Goal: Information Seeking & Learning: Learn about a topic

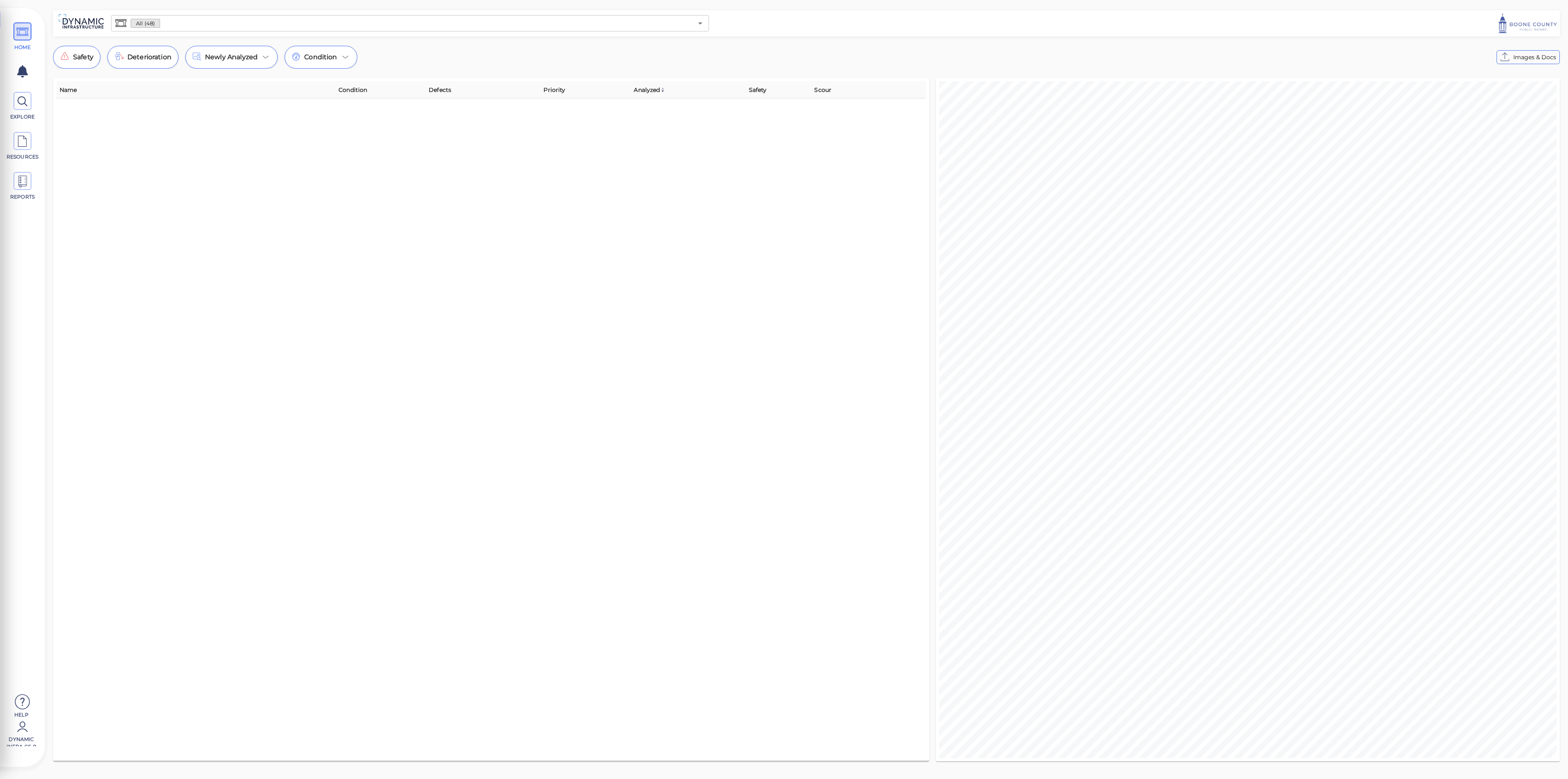
click at [381, 24] on input "text" at bounding box center [426, 23] width 533 height 11
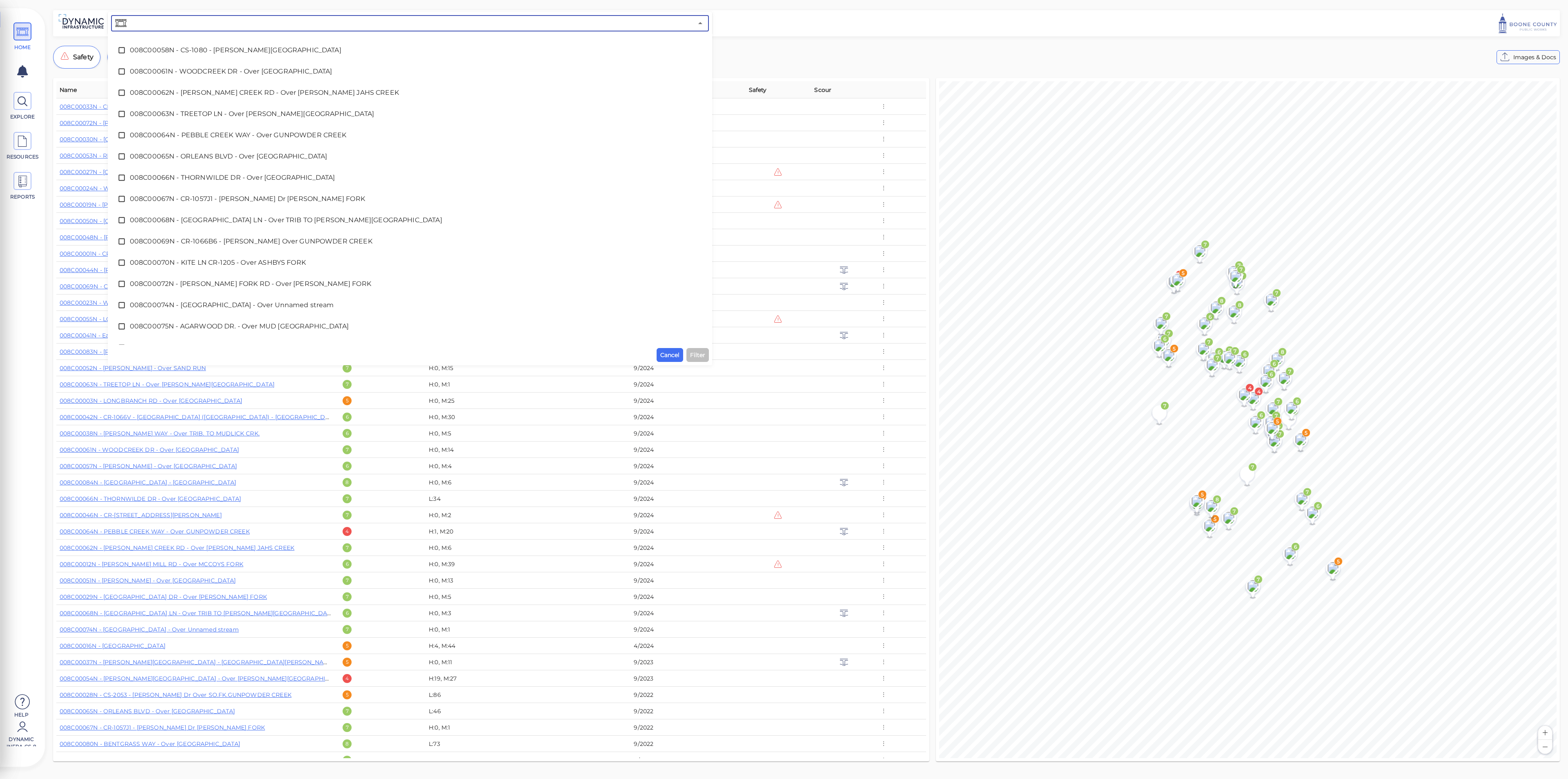
scroll to position [736, 0]
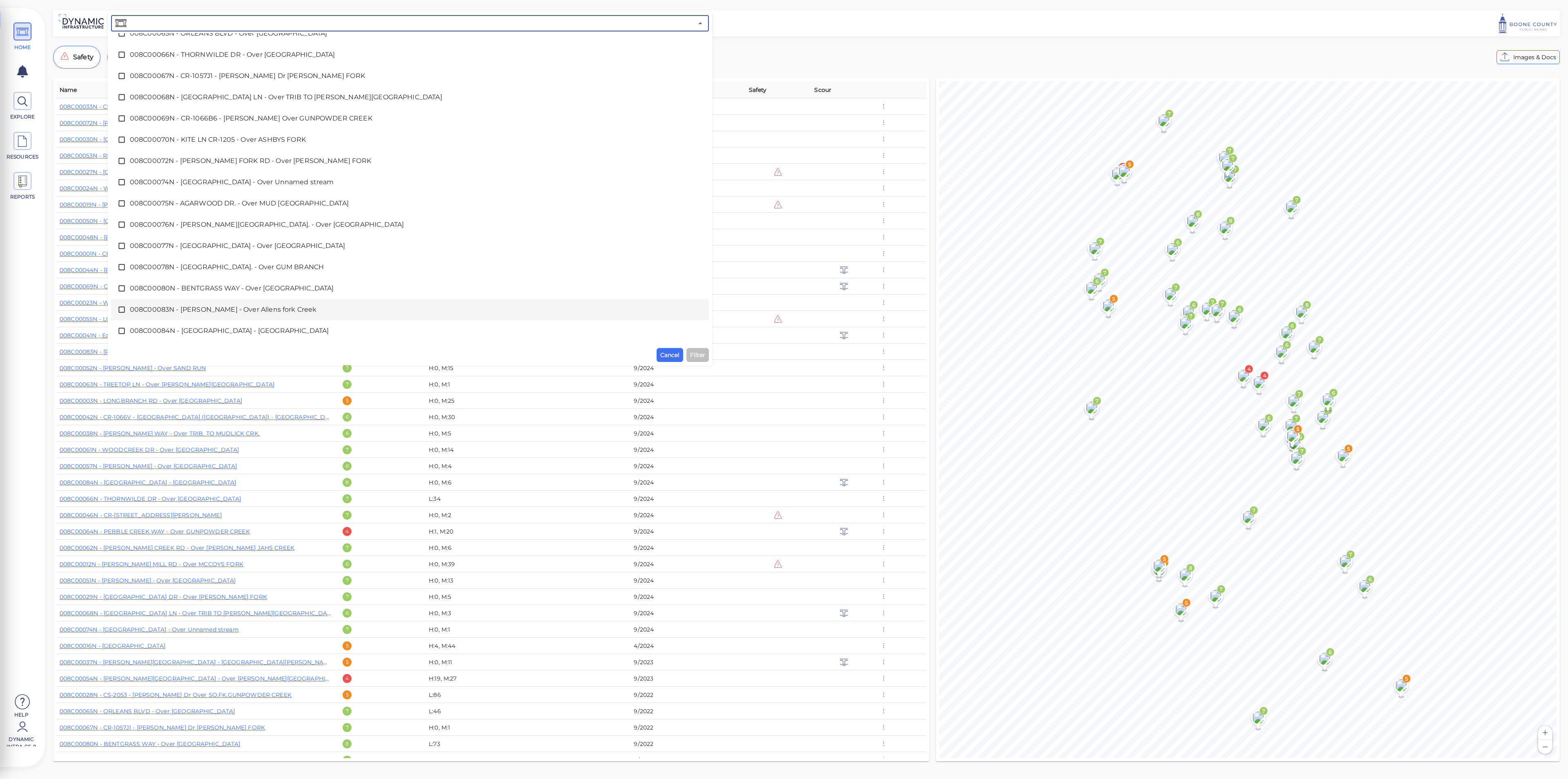
click at [287, 329] on span "008C00084N - [GEOGRAPHIC_DATA] - [GEOGRAPHIC_DATA]" at bounding box center [410, 331] width 560 height 10
click at [703, 354] on span "Filter" at bounding box center [698, 355] width 15 height 10
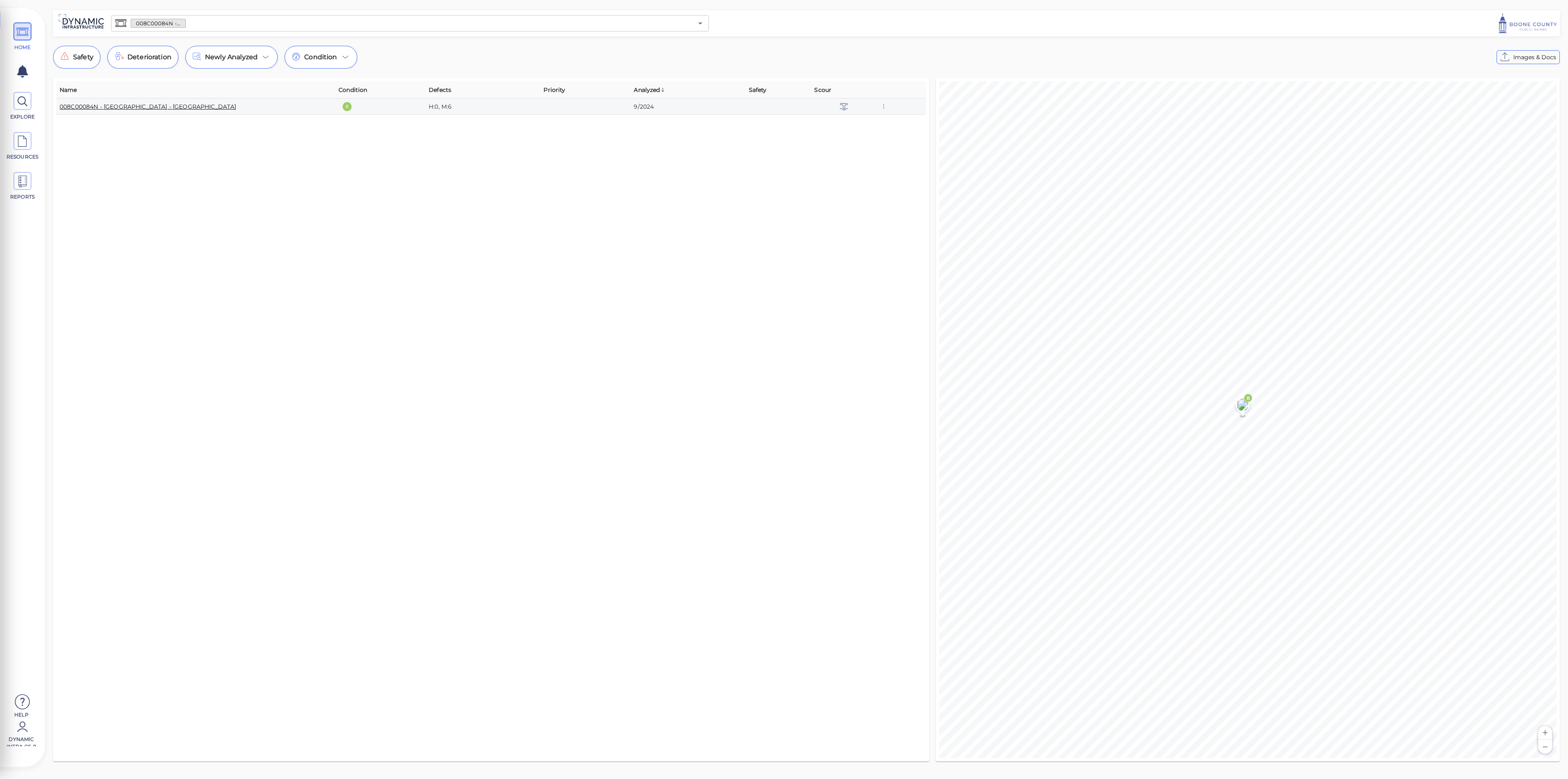
click at [110, 107] on link "008C00084N - [GEOGRAPHIC_DATA] - [GEOGRAPHIC_DATA]" at bounding box center [148, 107] width 177 height 8
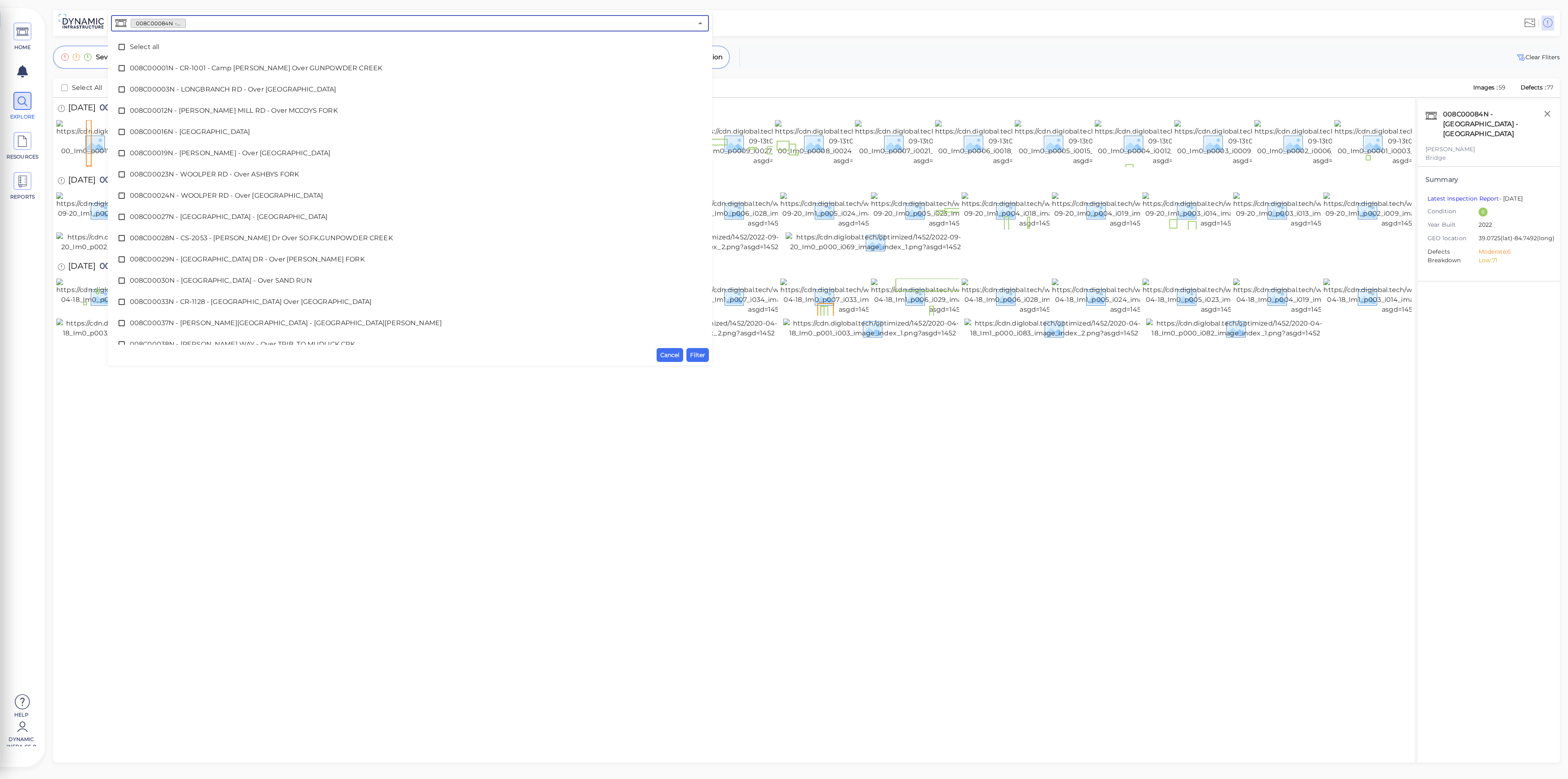
click at [219, 23] on input "text" at bounding box center [439, 23] width 507 height 11
click at [673, 360] on button "Cancel" at bounding box center [670, 355] width 26 height 14
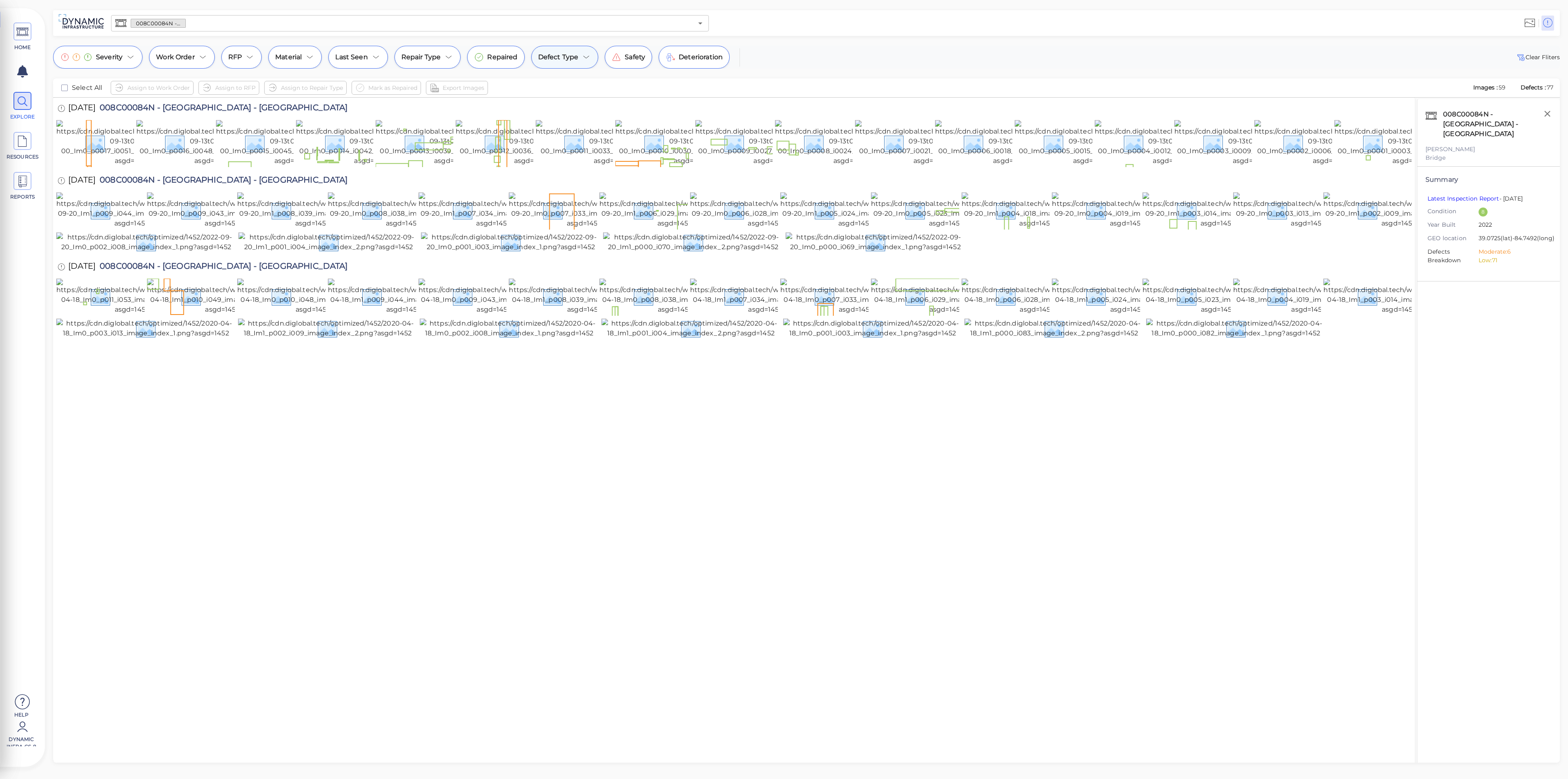
click at [577, 60] on div "Defect Type" at bounding box center [564, 57] width 67 height 23
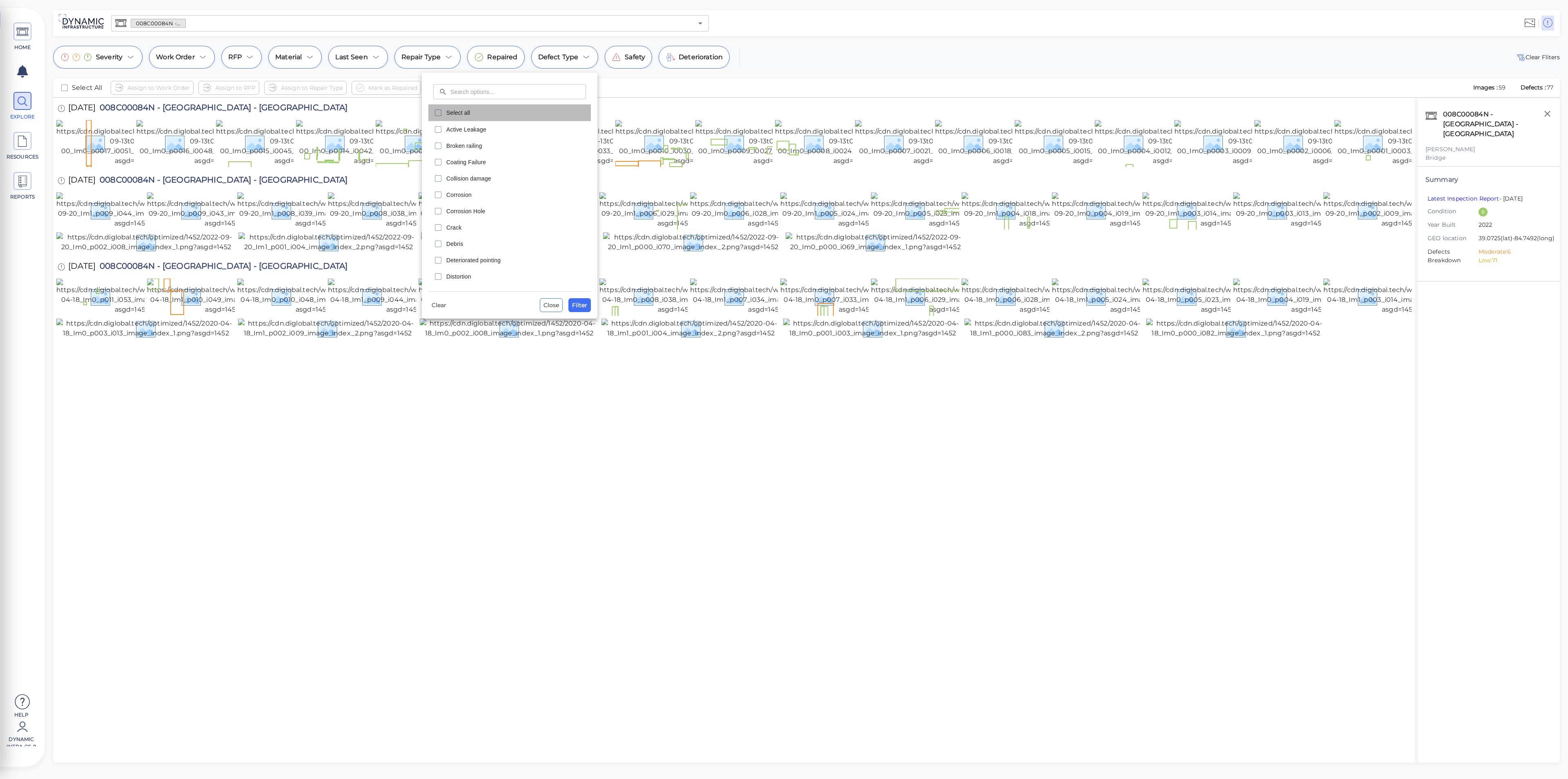
click at [532, 115] on span "Select all" at bounding box center [516, 112] width 140 height 8
click at [584, 305] on span "Filter" at bounding box center [580, 305] width 15 height 10
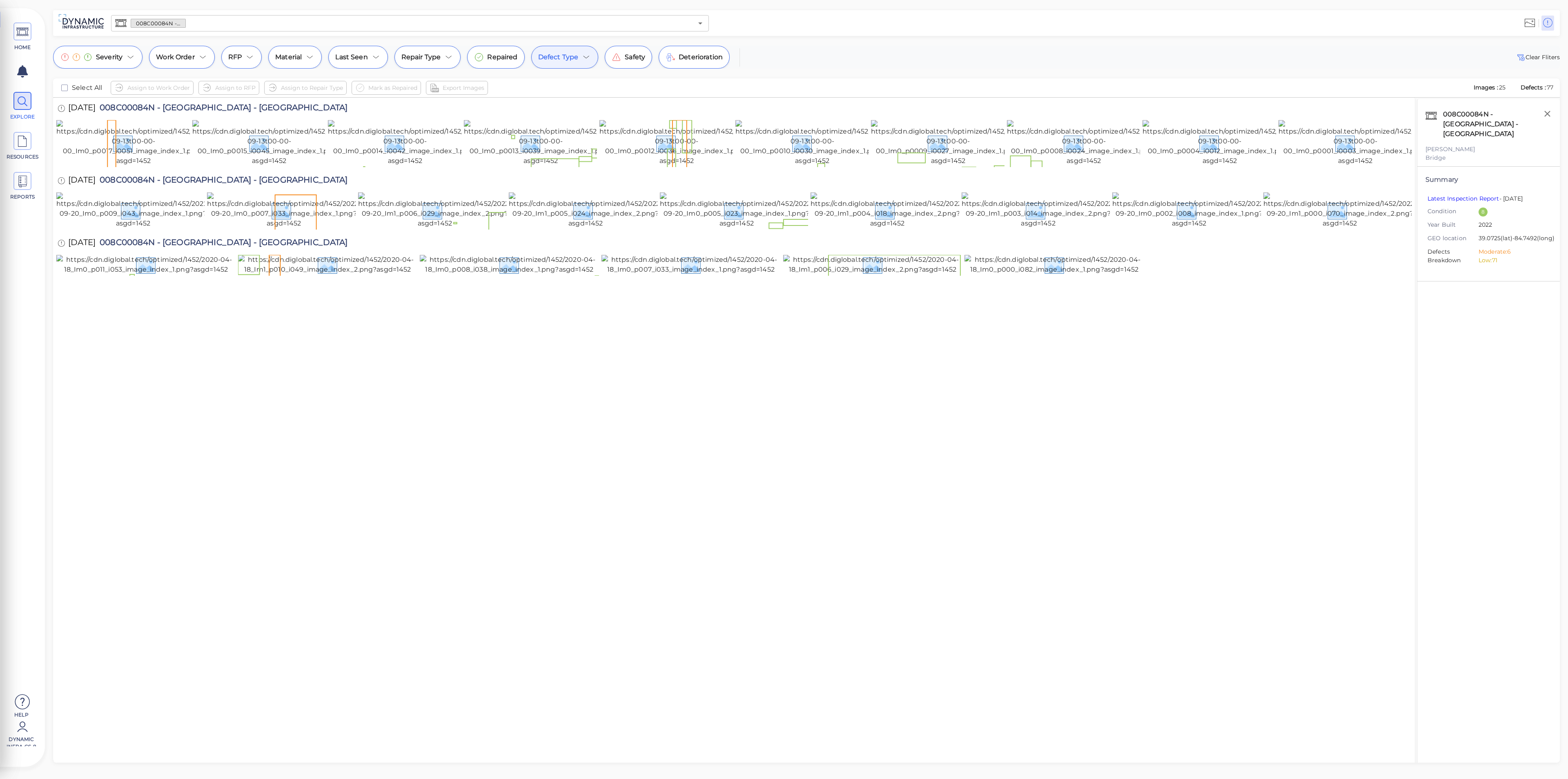
click at [585, 53] on icon at bounding box center [587, 57] width 10 height 10
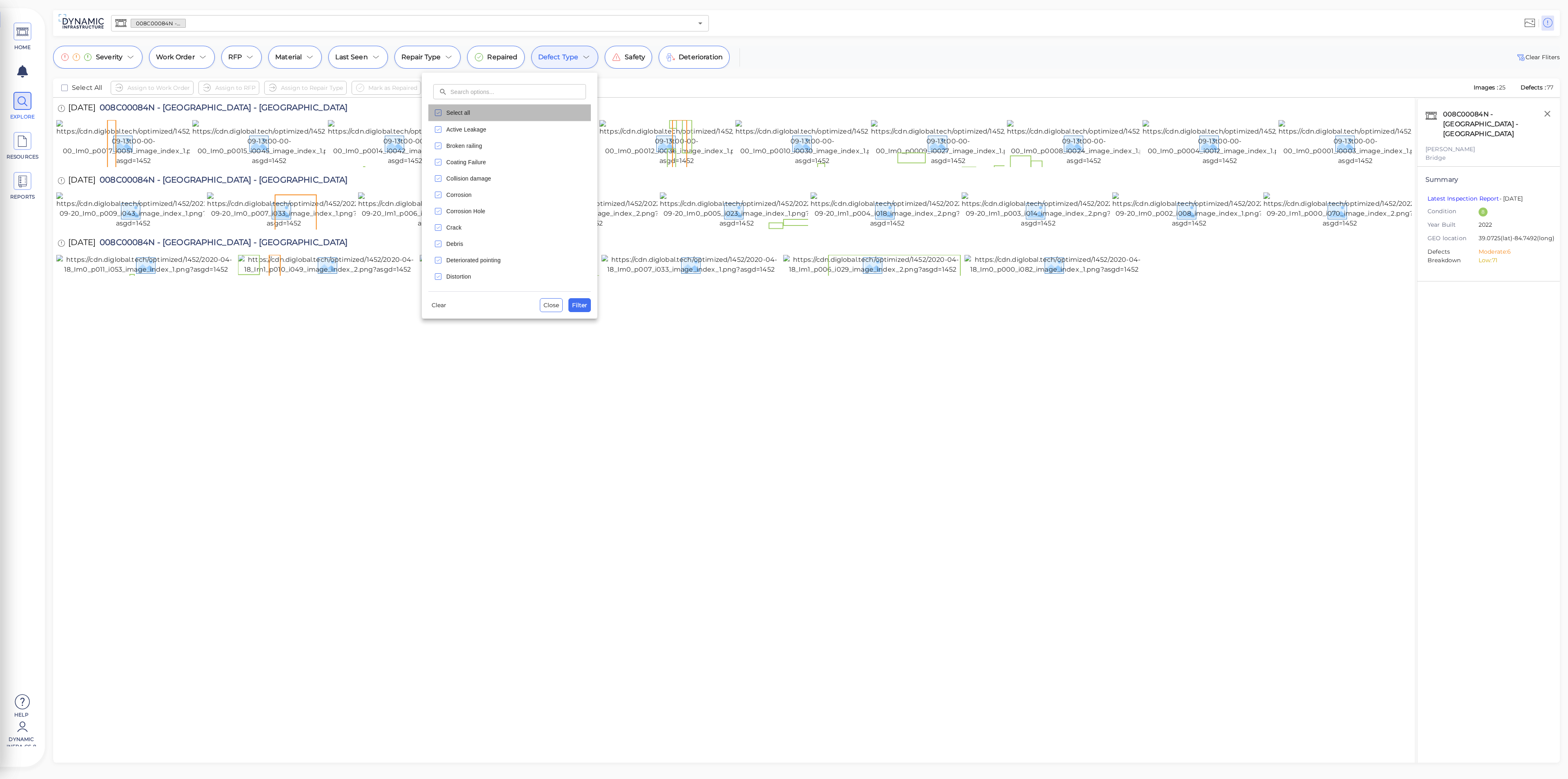
click at [521, 110] on span "Select all" at bounding box center [516, 112] width 140 height 8
click at [585, 307] on span "Filter" at bounding box center [580, 305] width 15 height 10
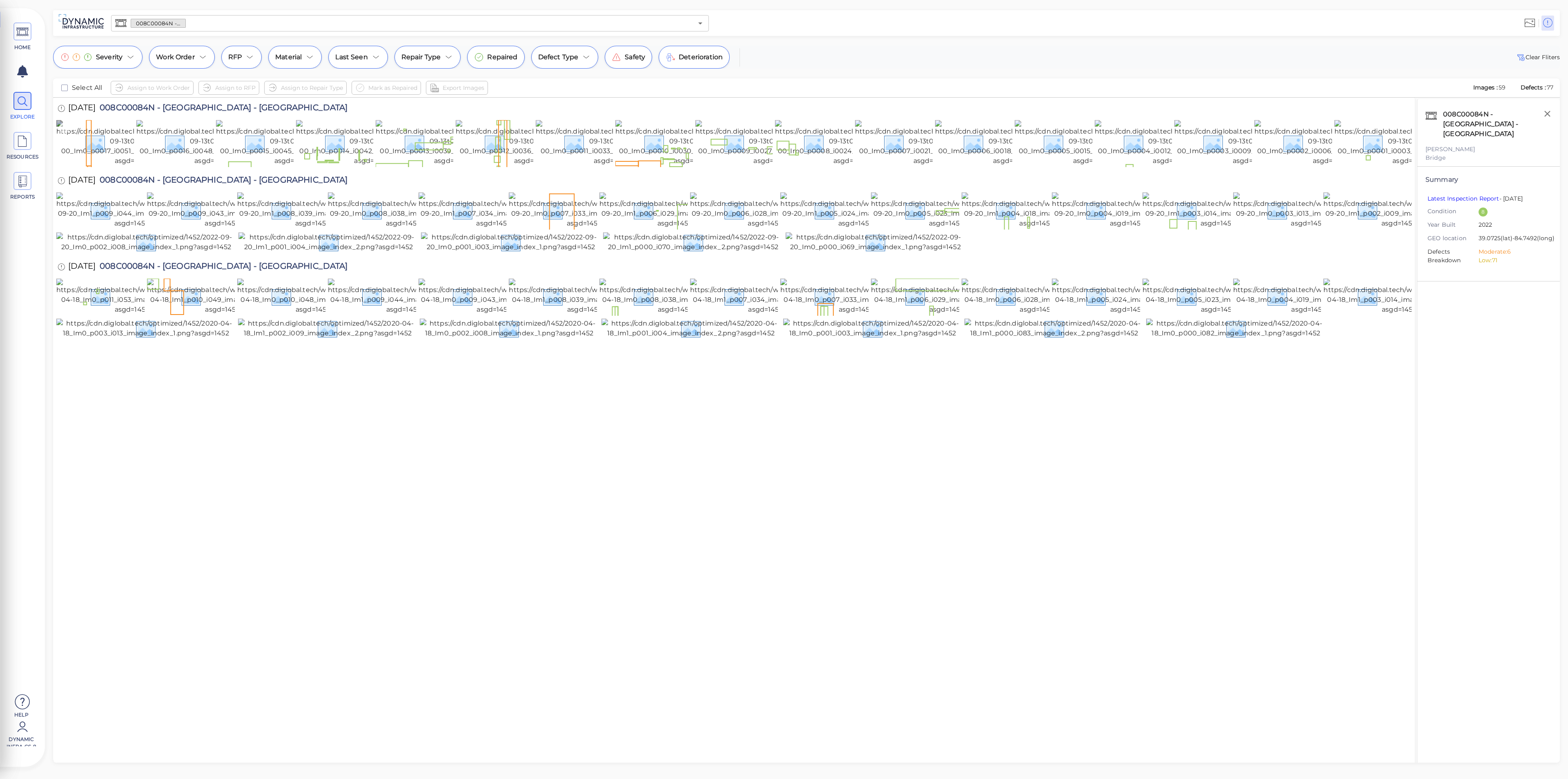
click at [89, 141] on img at bounding box center [132, 143] width 151 height 46
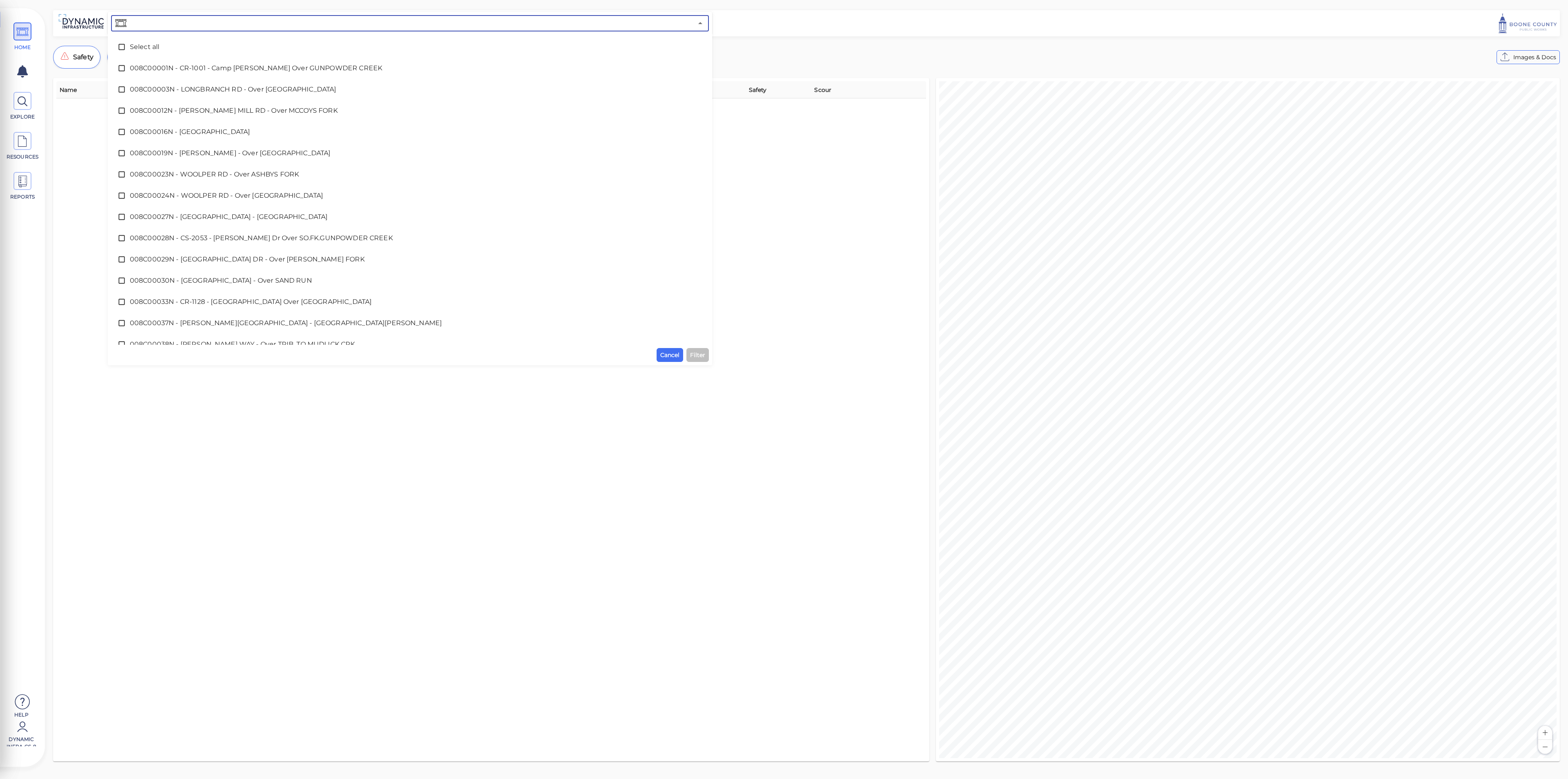
click at [245, 21] on input "text" at bounding box center [411, 23] width 565 height 11
click at [254, 331] on span "008C00084N - [GEOGRAPHIC_DATA] - [GEOGRAPHIC_DATA]" at bounding box center [410, 331] width 560 height 10
click at [698, 354] on span "Filter" at bounding box center [698, 355] width 15 height 10
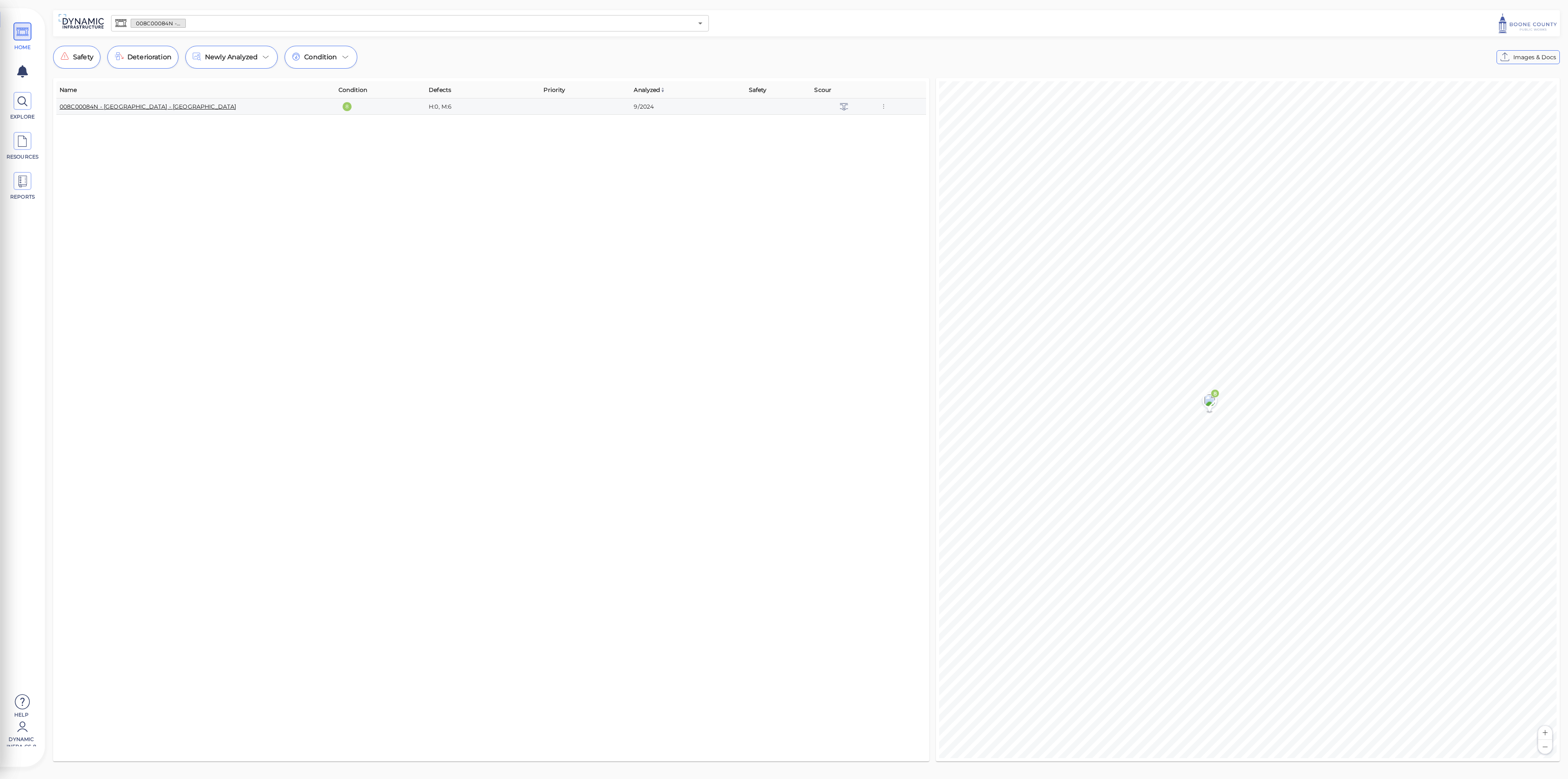
click at [171, 107] on link "008C00084N - [GEOGRAPHIC_DATA] - [GEOGRAPHIC_DATA]" at bounding box center [148, 107] width 177 height 8
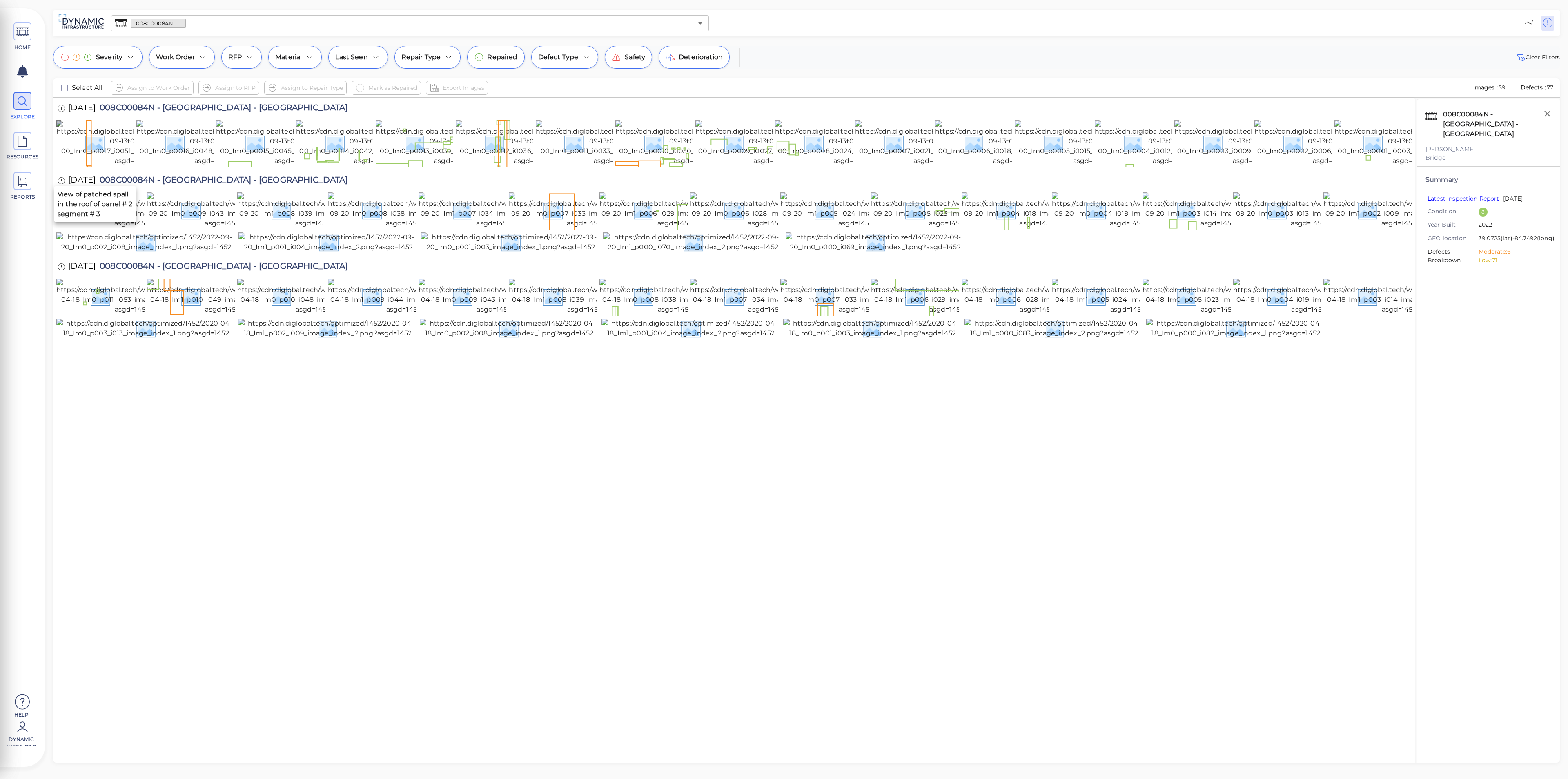
drag, startPoint x: 92, startPoint y: 149, endPoint x: 100, endPoint y: 151, distance: 8.2
click at [92, 149] on img at bounding box center [132, 143] width 151 height 46
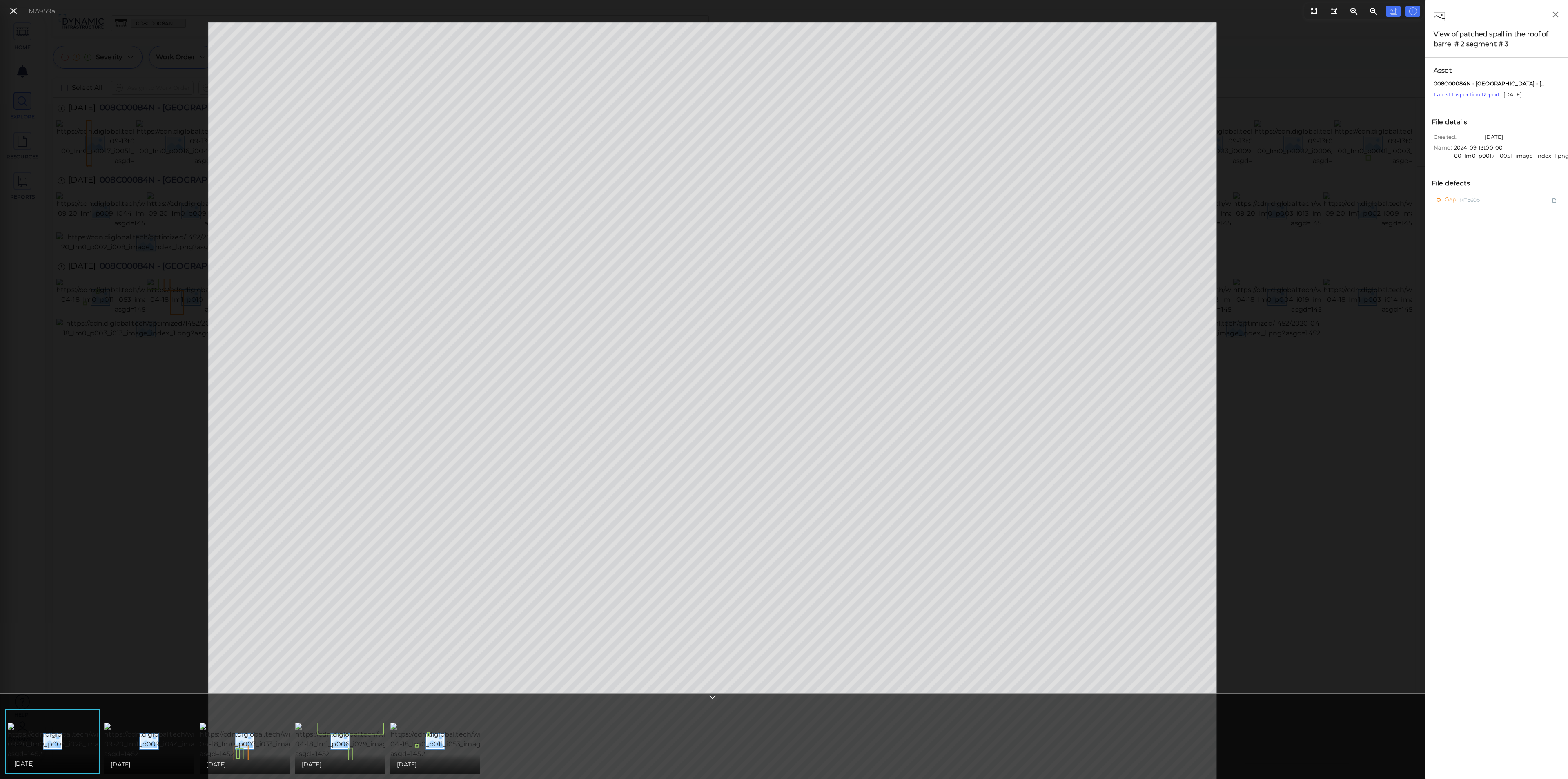
click at [119, 260] on div "MA959a" at bounding box center [712, 401] width 1425 height 756
click at [14, 9] on icon at bounding box center [13, 11] width 9 height 11
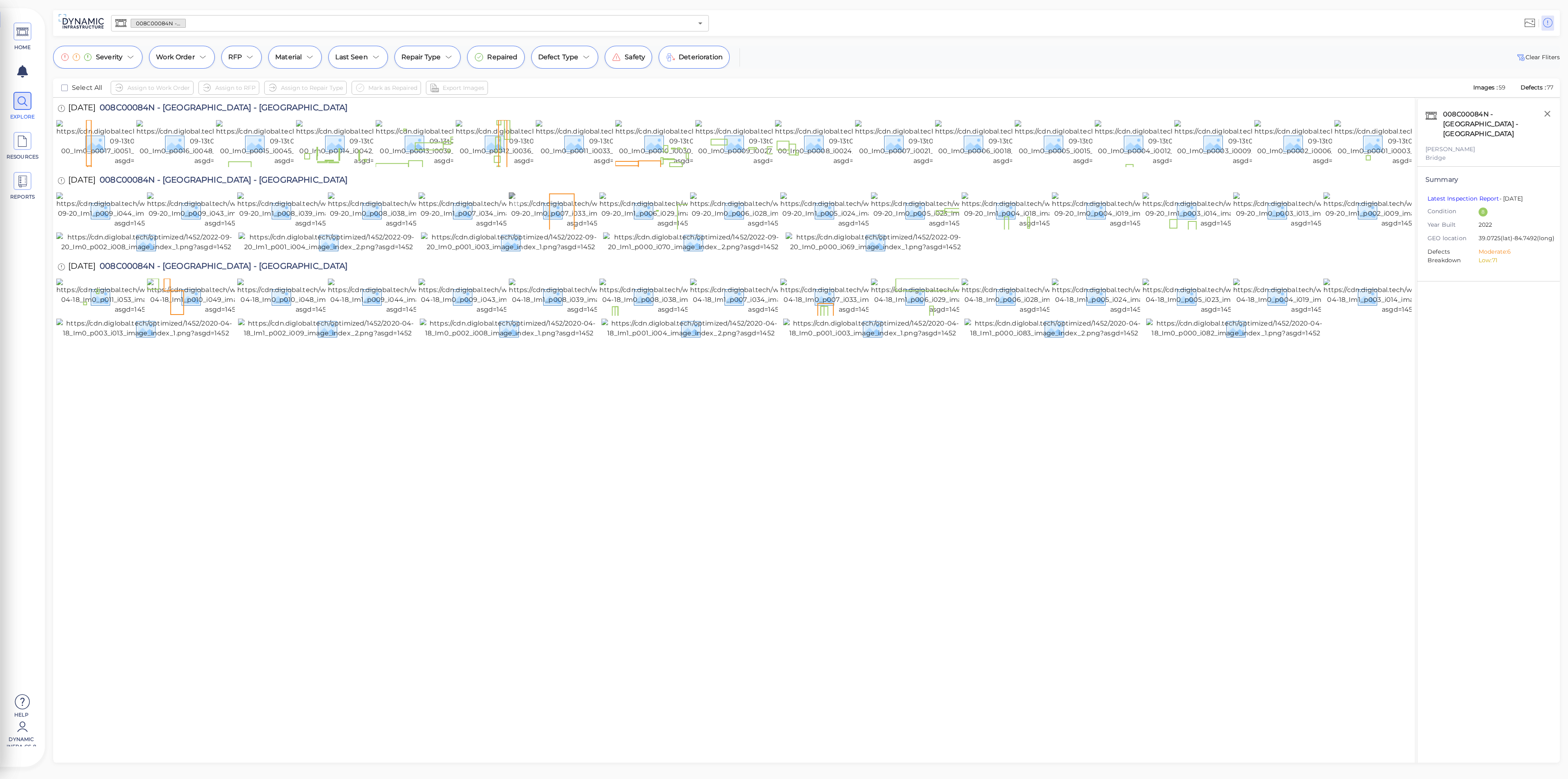
click at [532, 228] on img at bounding box center [584, 210] width 150 height 36
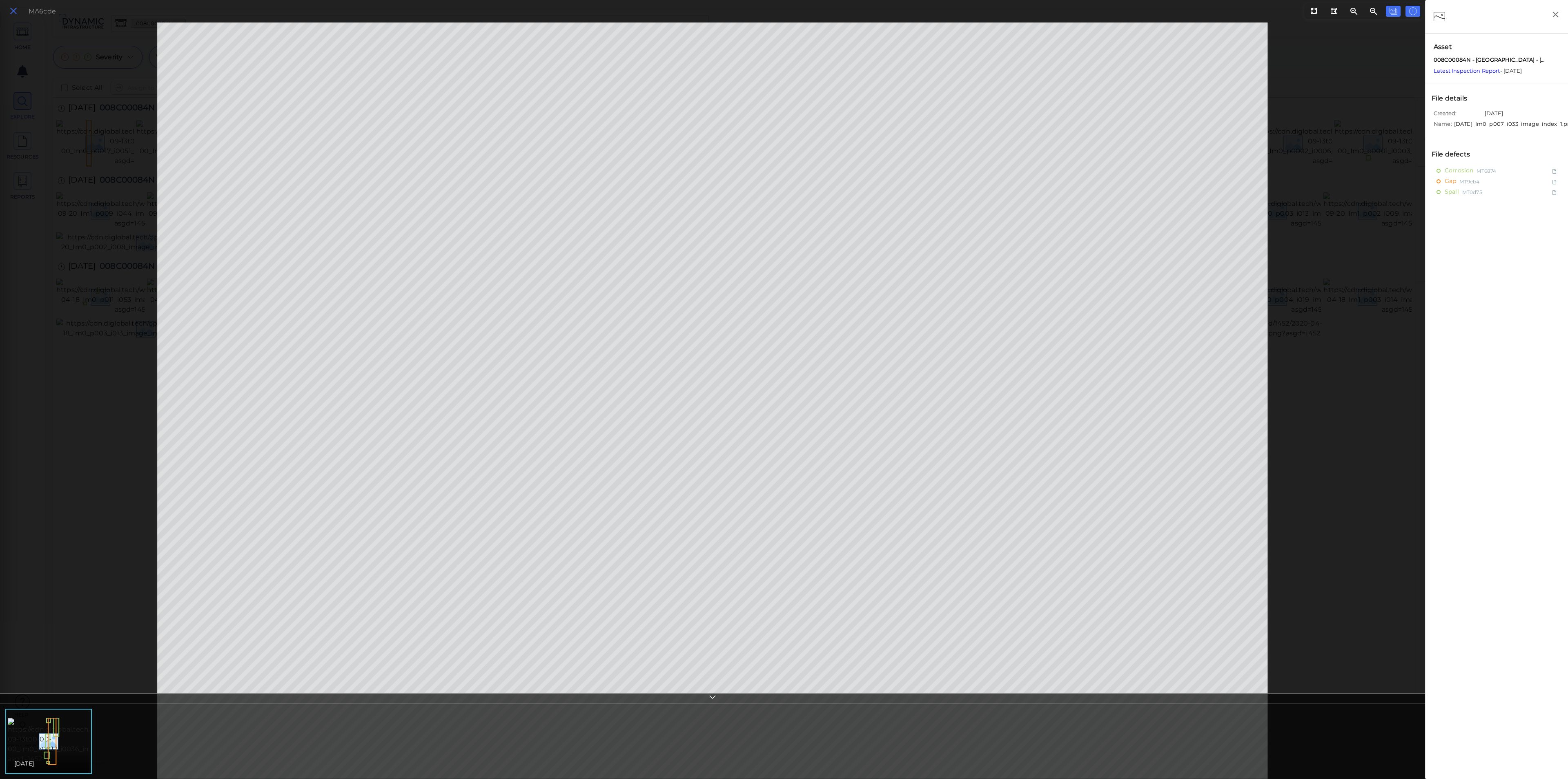
click at [18, 6] on icon at bounding box center [13, 11] width 9 height 11
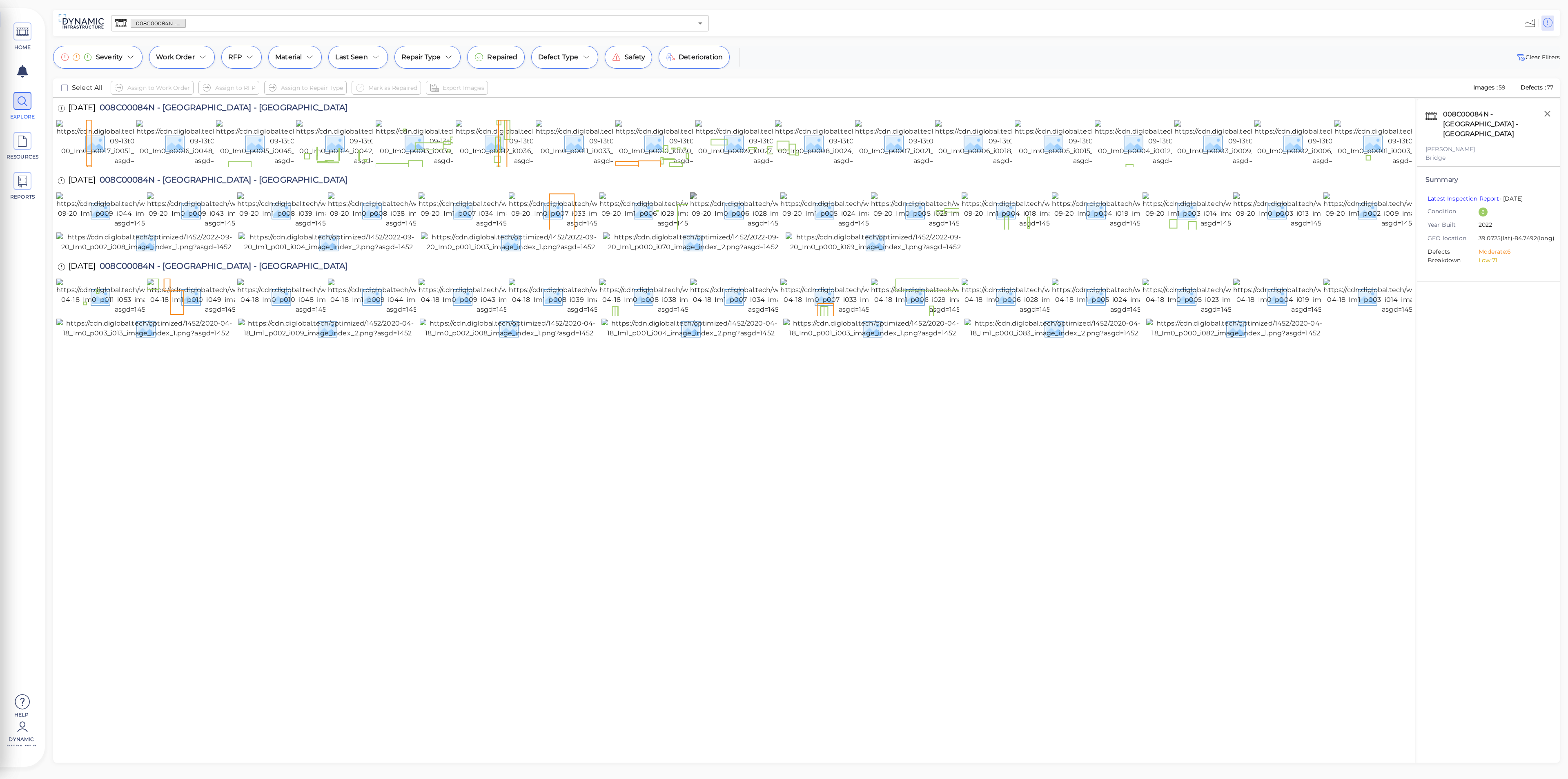
click at [750, 228] on img at bounding box center [766, 210] width 150 height 36
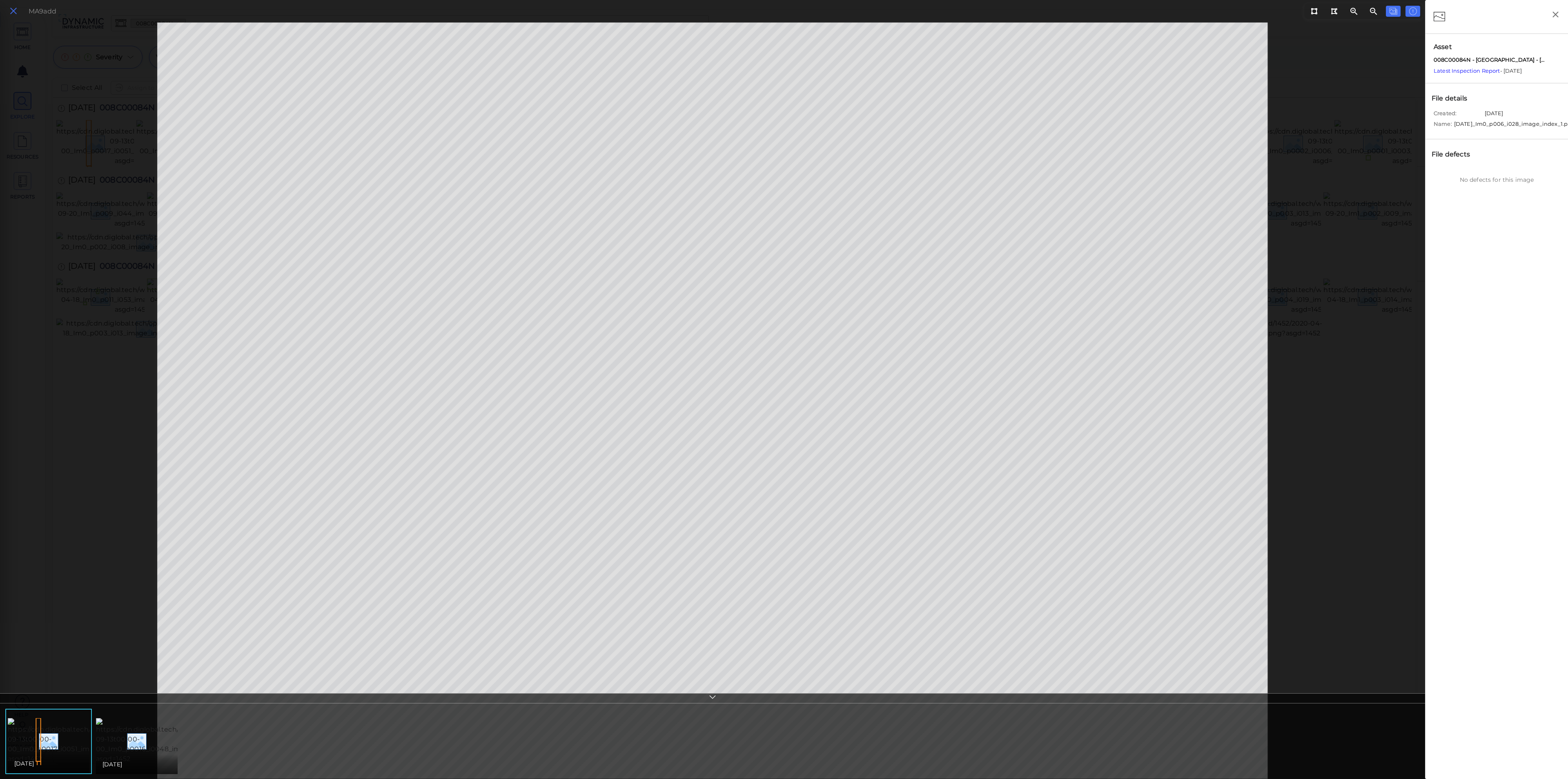
click at [19, 14] on button at bounding box center [13, 11] width 14 height 12
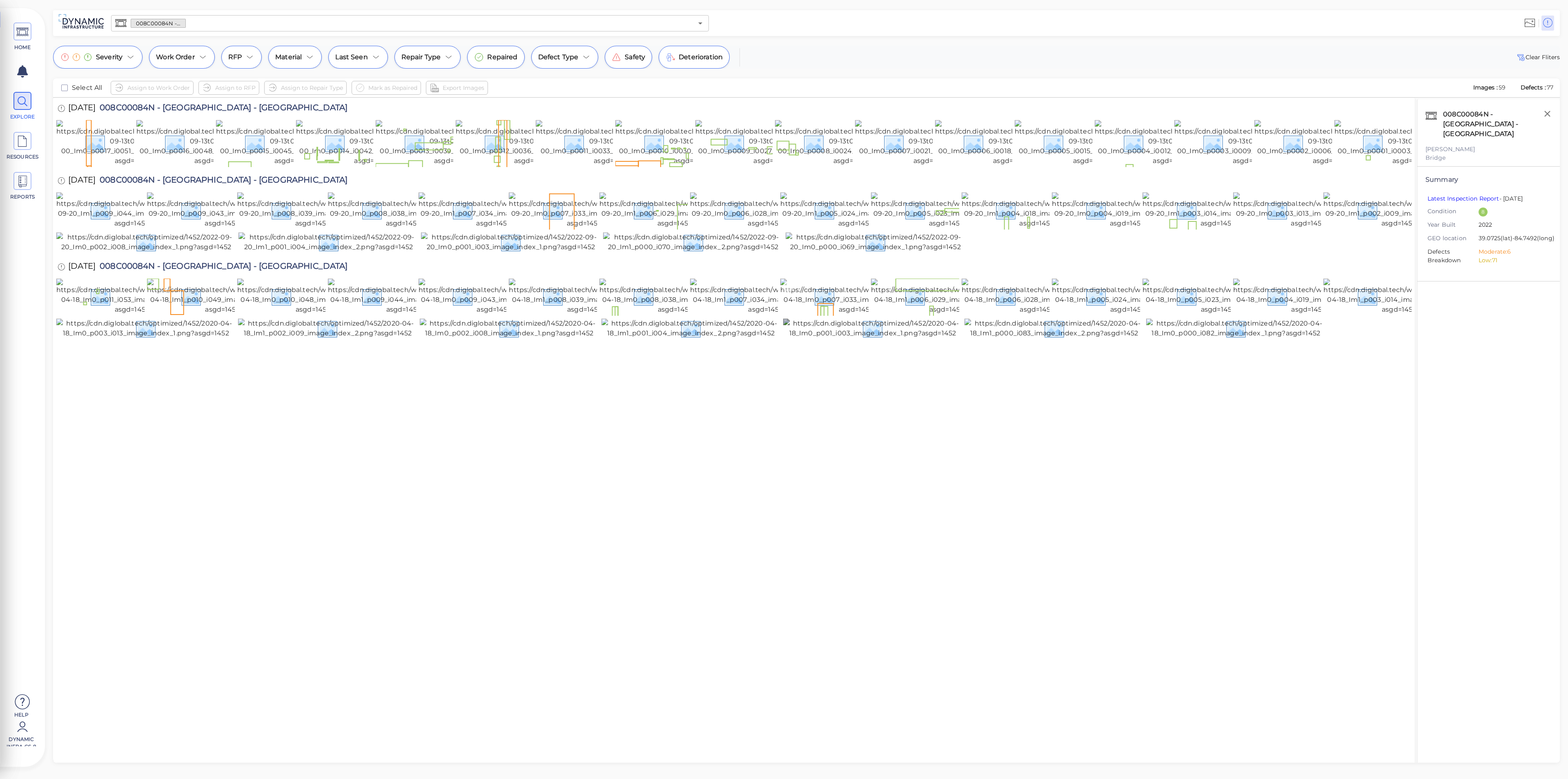
click at [834, 315] on img at bounding box center [856, 296] width 151 height 36
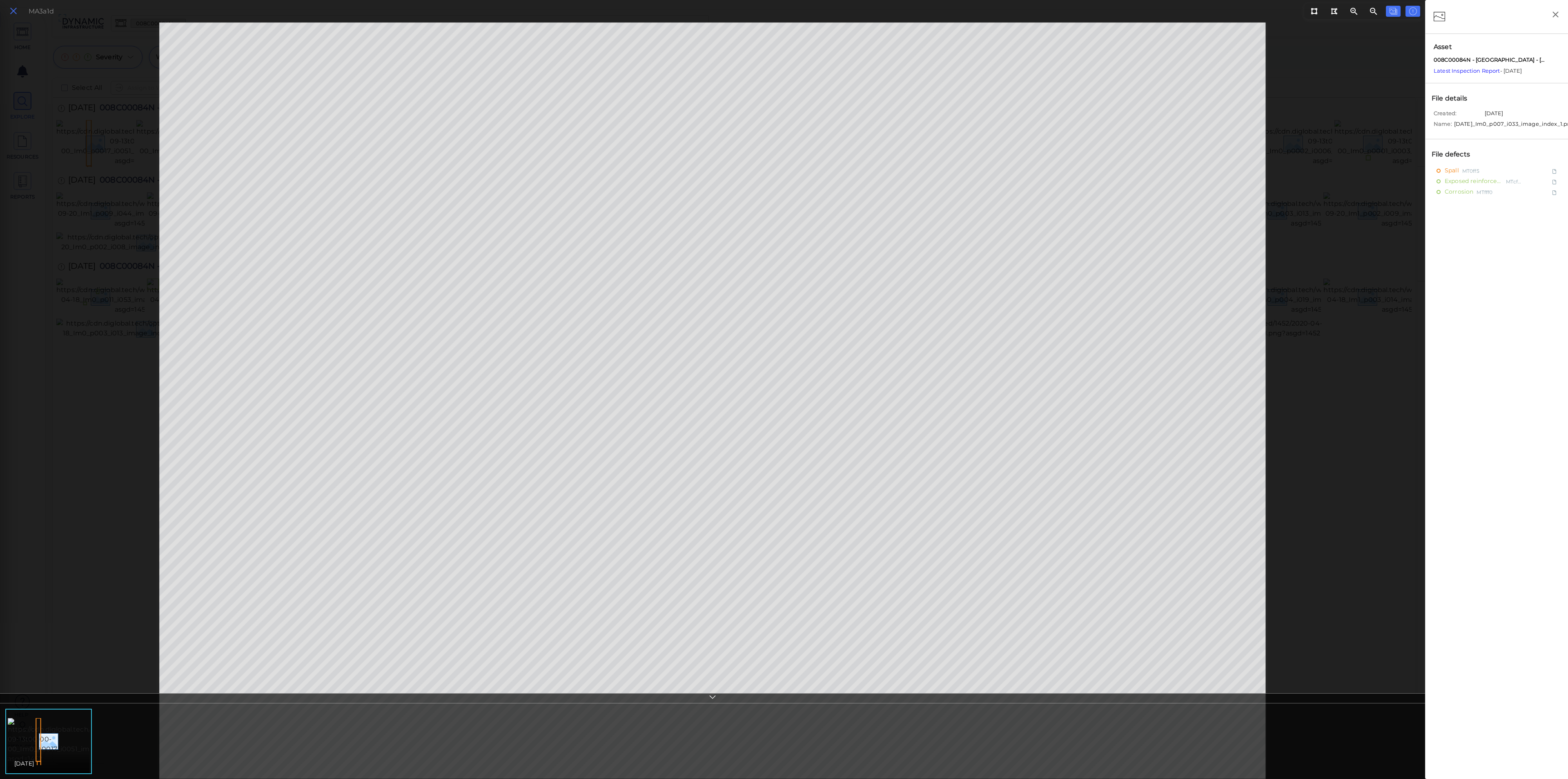
click at [18, 8] on icon at bounding box center [13, 11] width 9 height 11
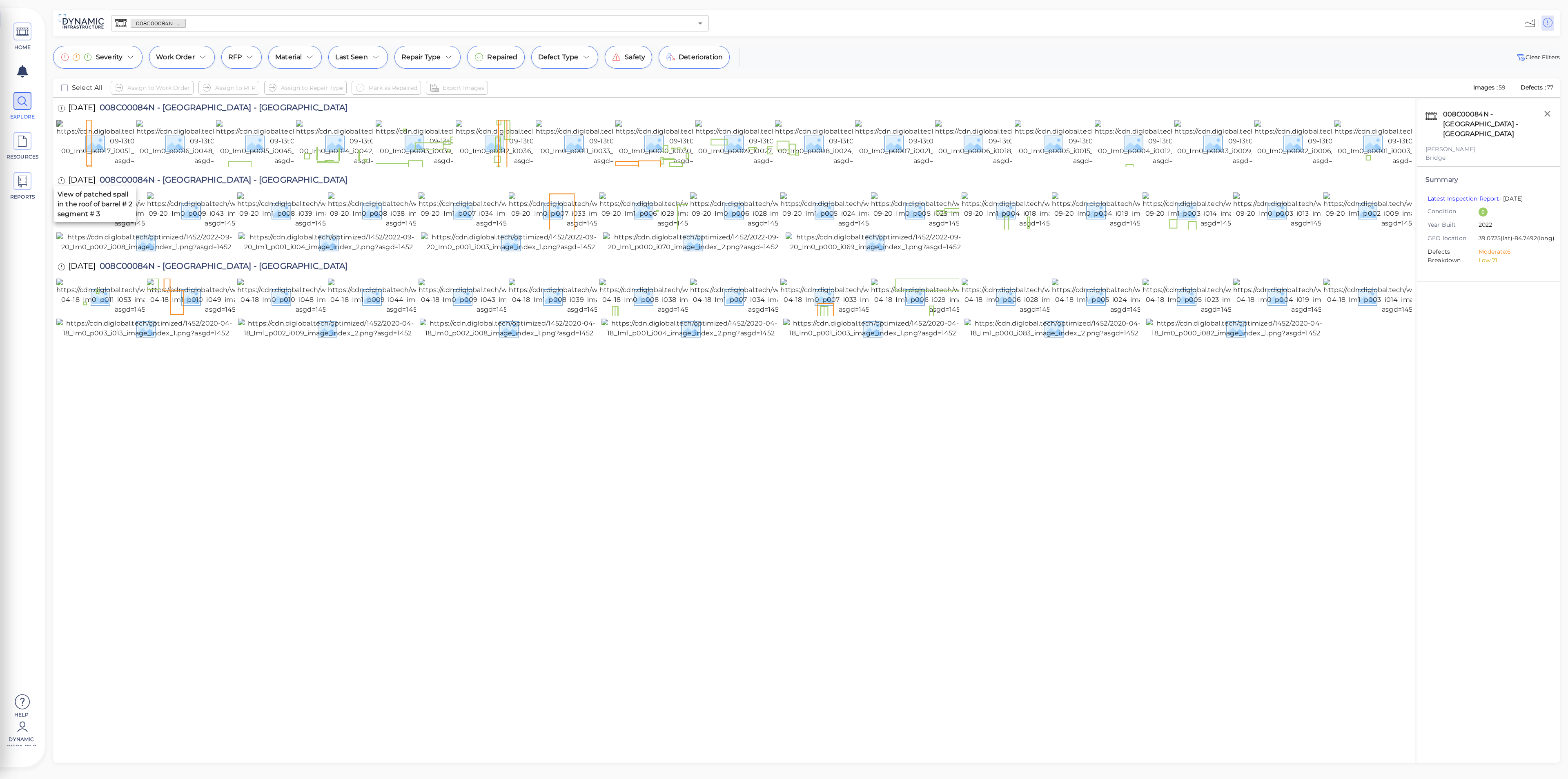
click at [99, 150] on img at bounding box center [132, 143] width 151 height 46
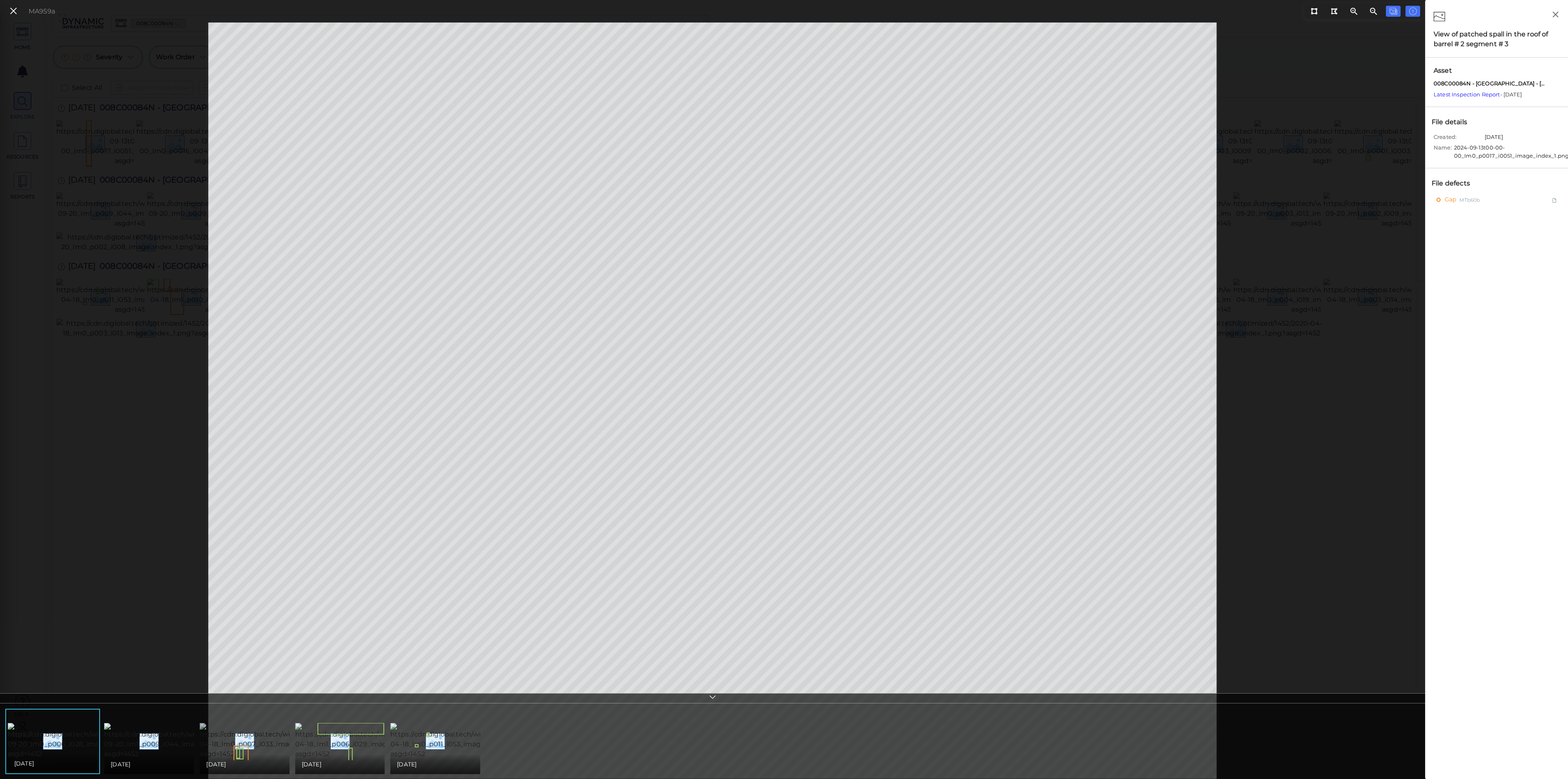
click at [249, 734] on img at bounding box center [275, 741] width 151 height 36
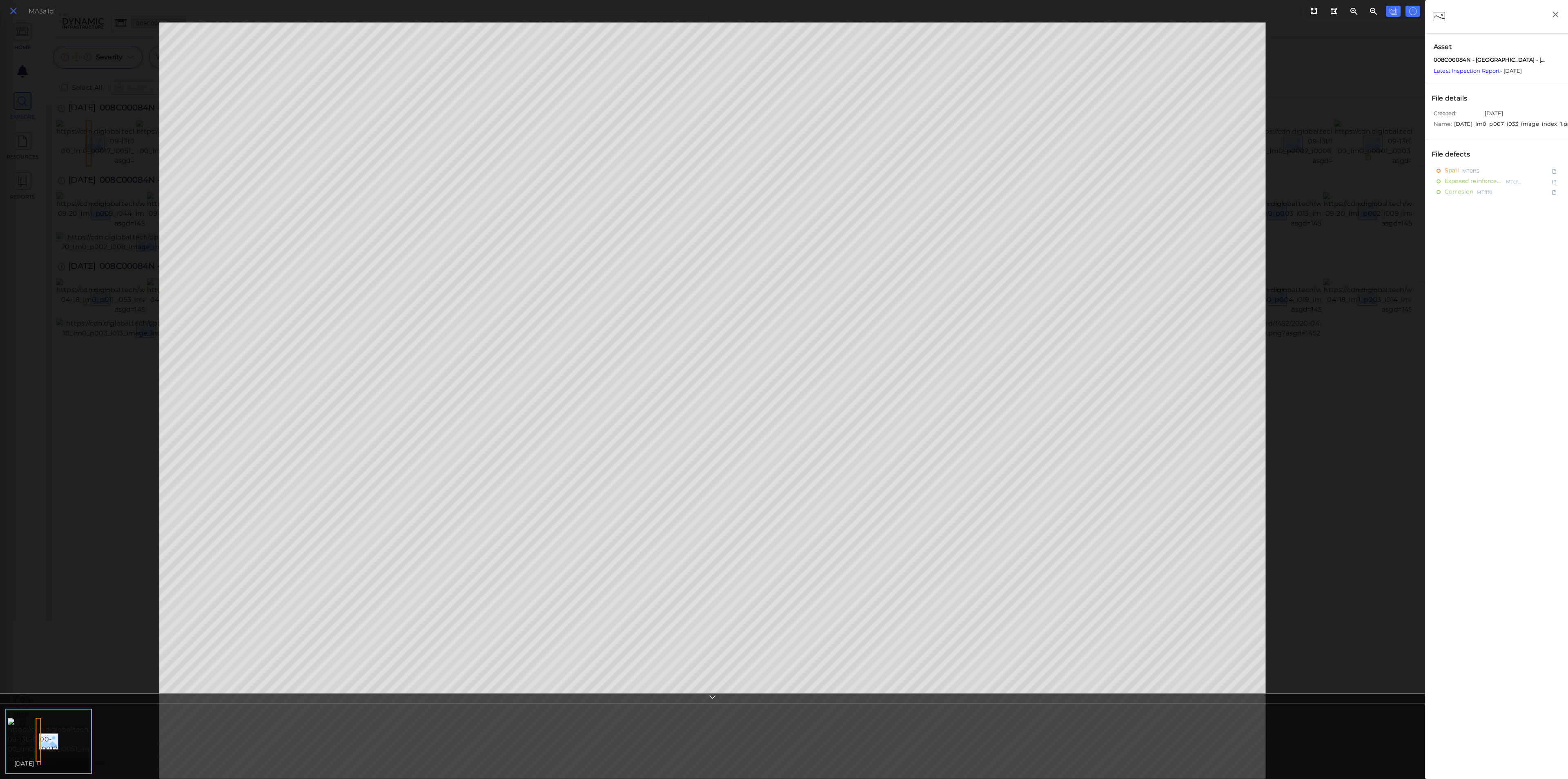
click at [14, 14] on icon at bounding box center [13, 11] width 9 height 11
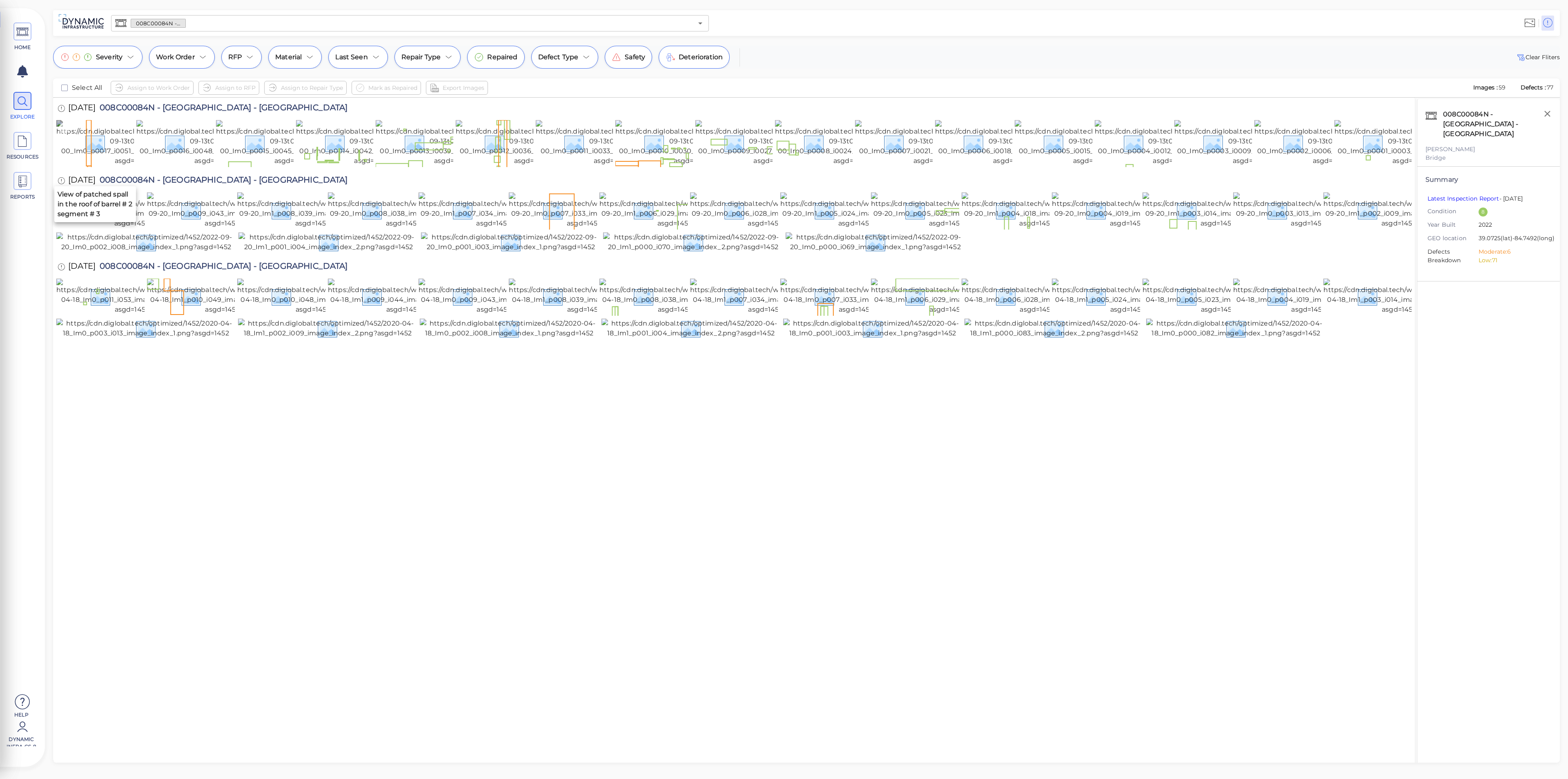
click at [99, 147] on img at bounding box center [132, 143] width 151 height 46
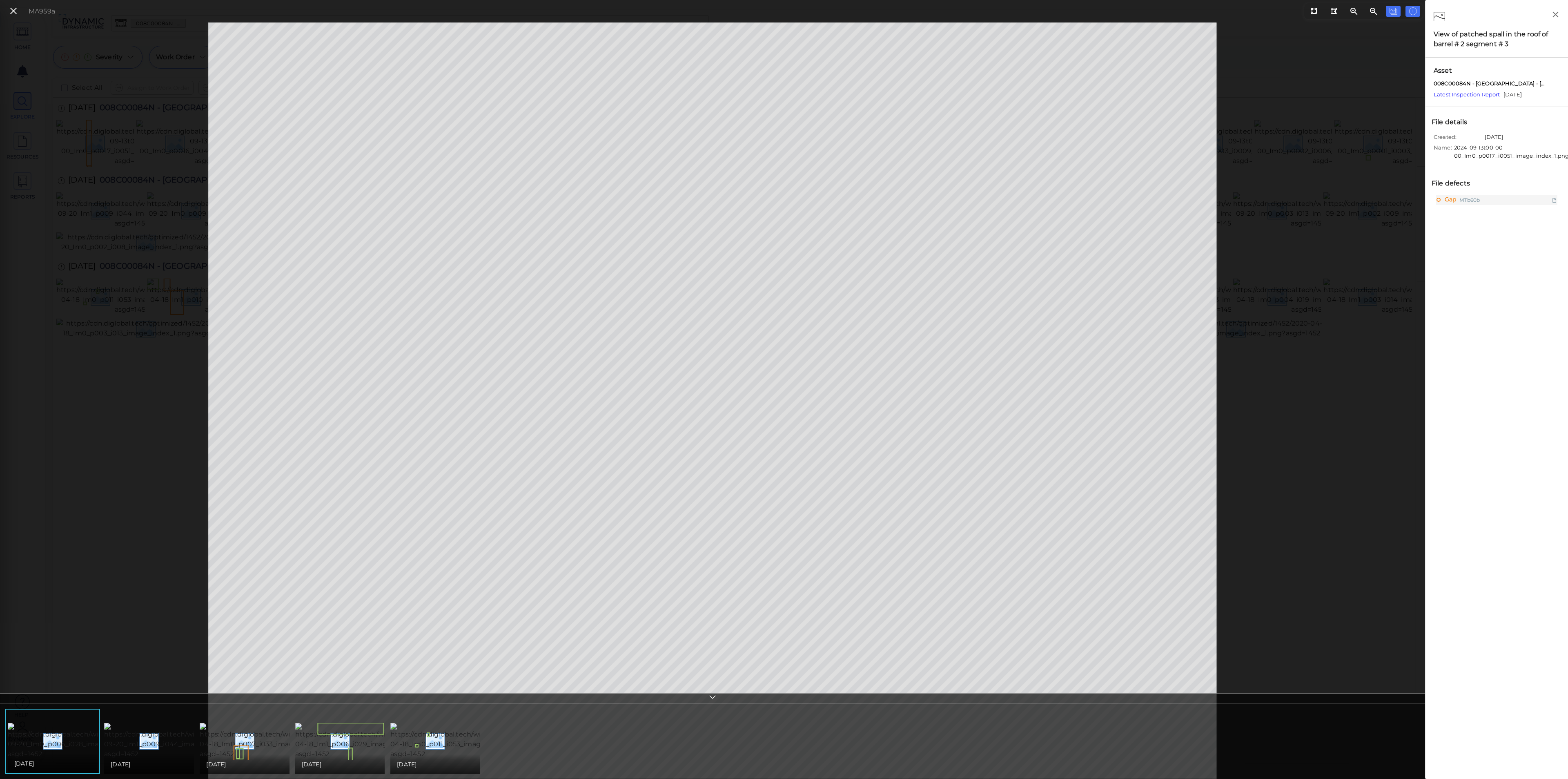
click at [714, 696] on icon at bounding box center [712, 698] width 8 height 9
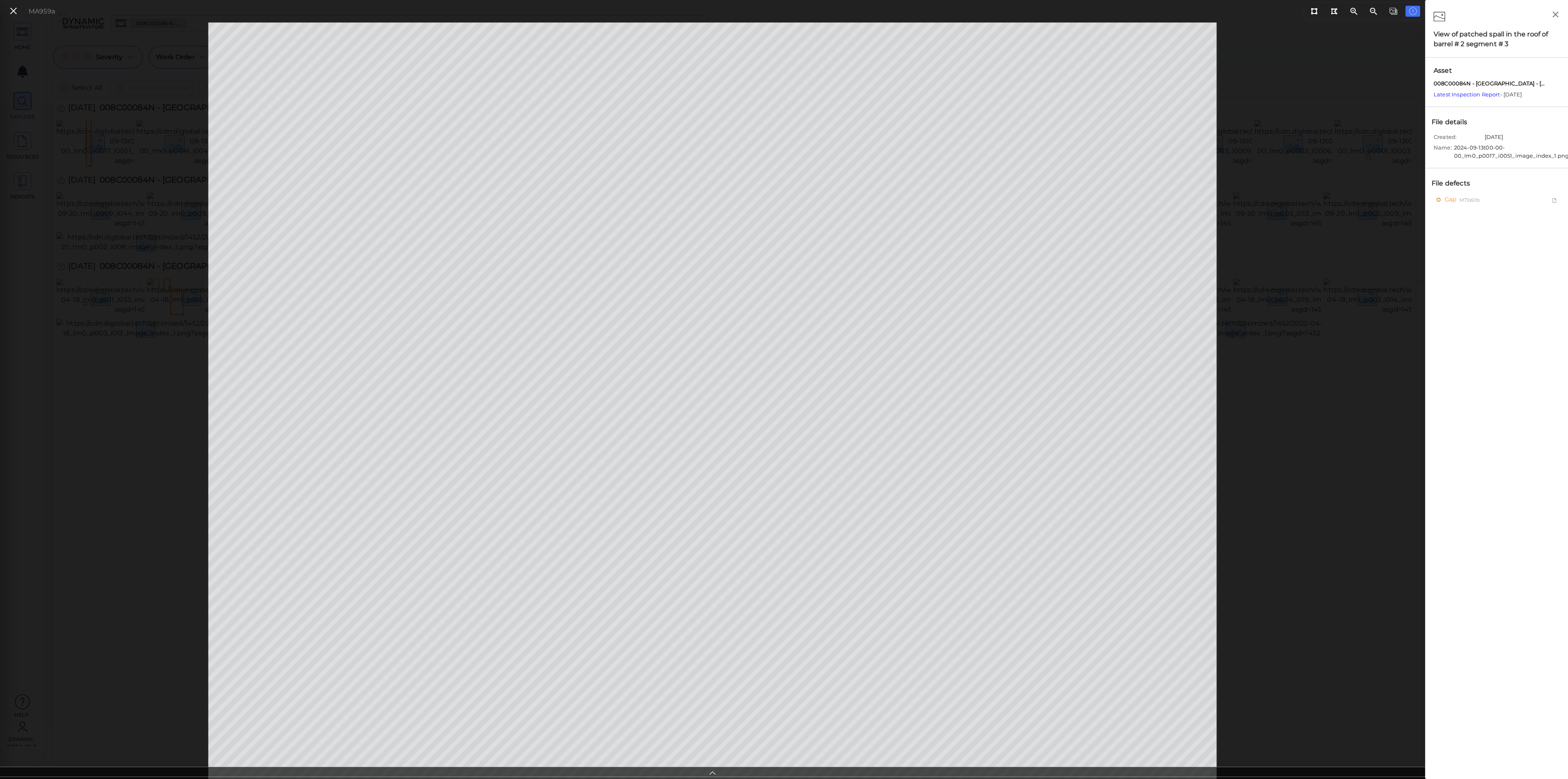
click at [720, 771] on div at bounding box center [712, 772] width 1425 height 10
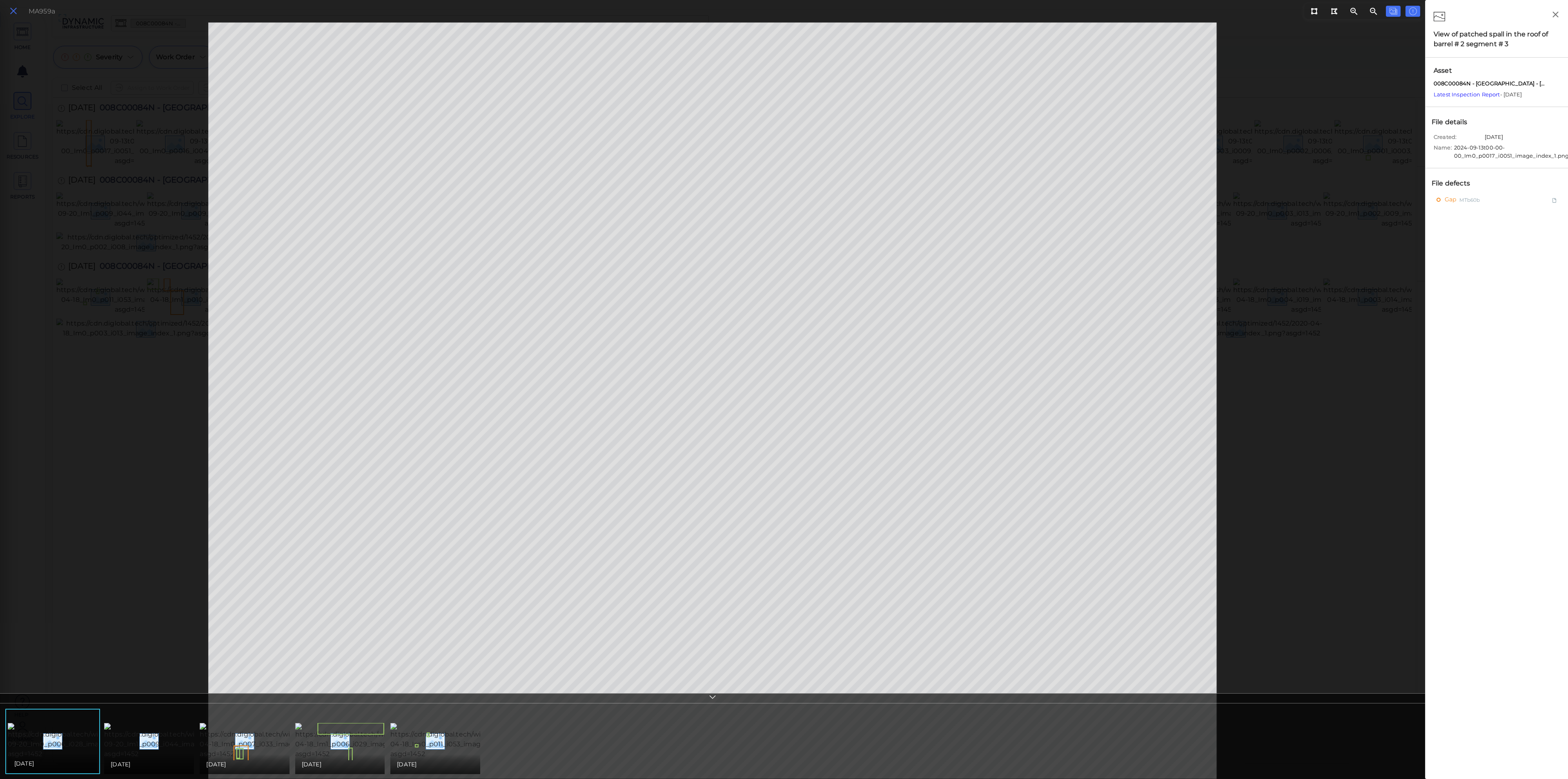
click at [10, 6] on icon at bounding box center [13, 11] width 9 height 11
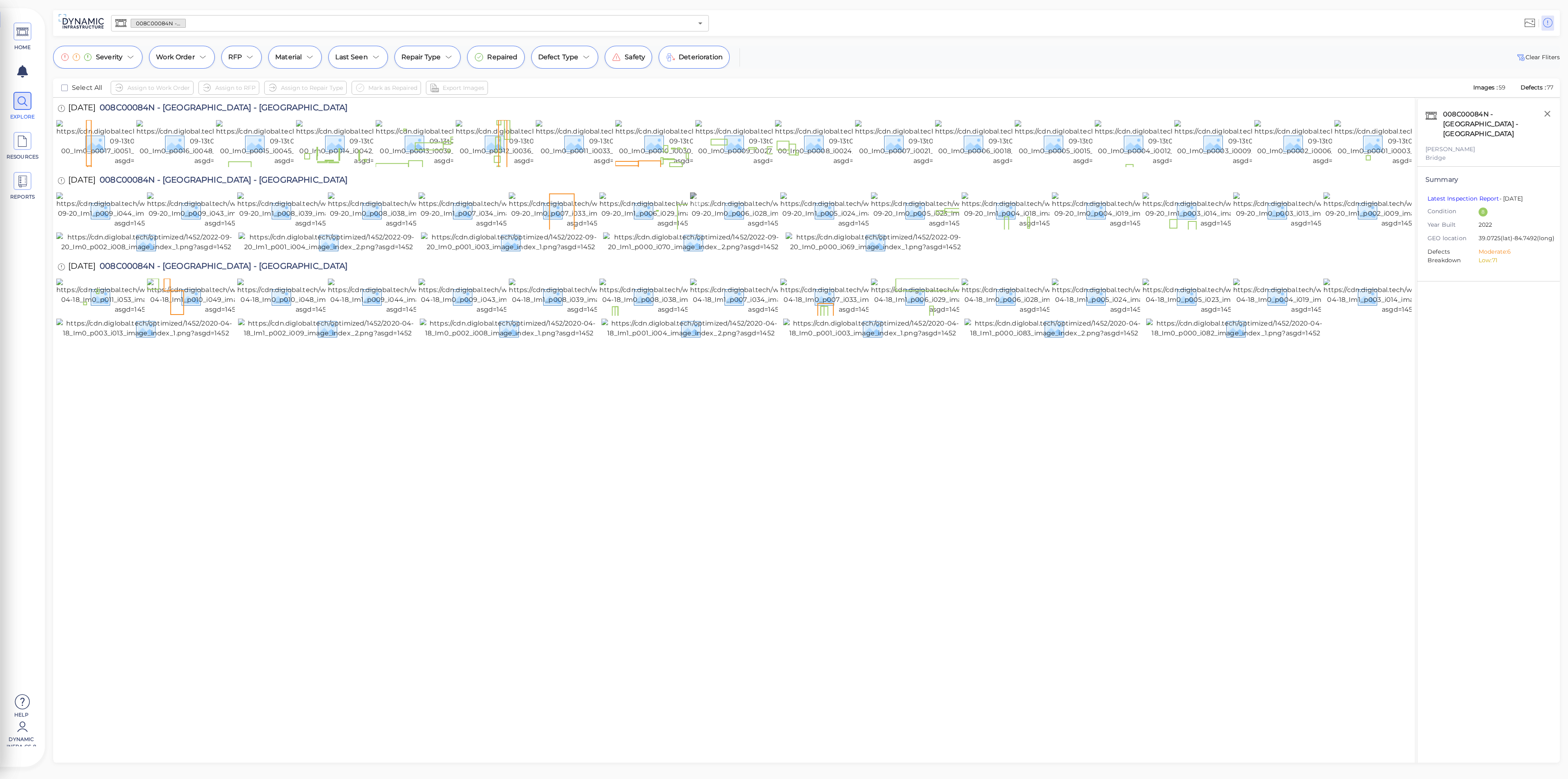
click at [769, 228] on img at bounding box center [766, 210] width 150 height 36
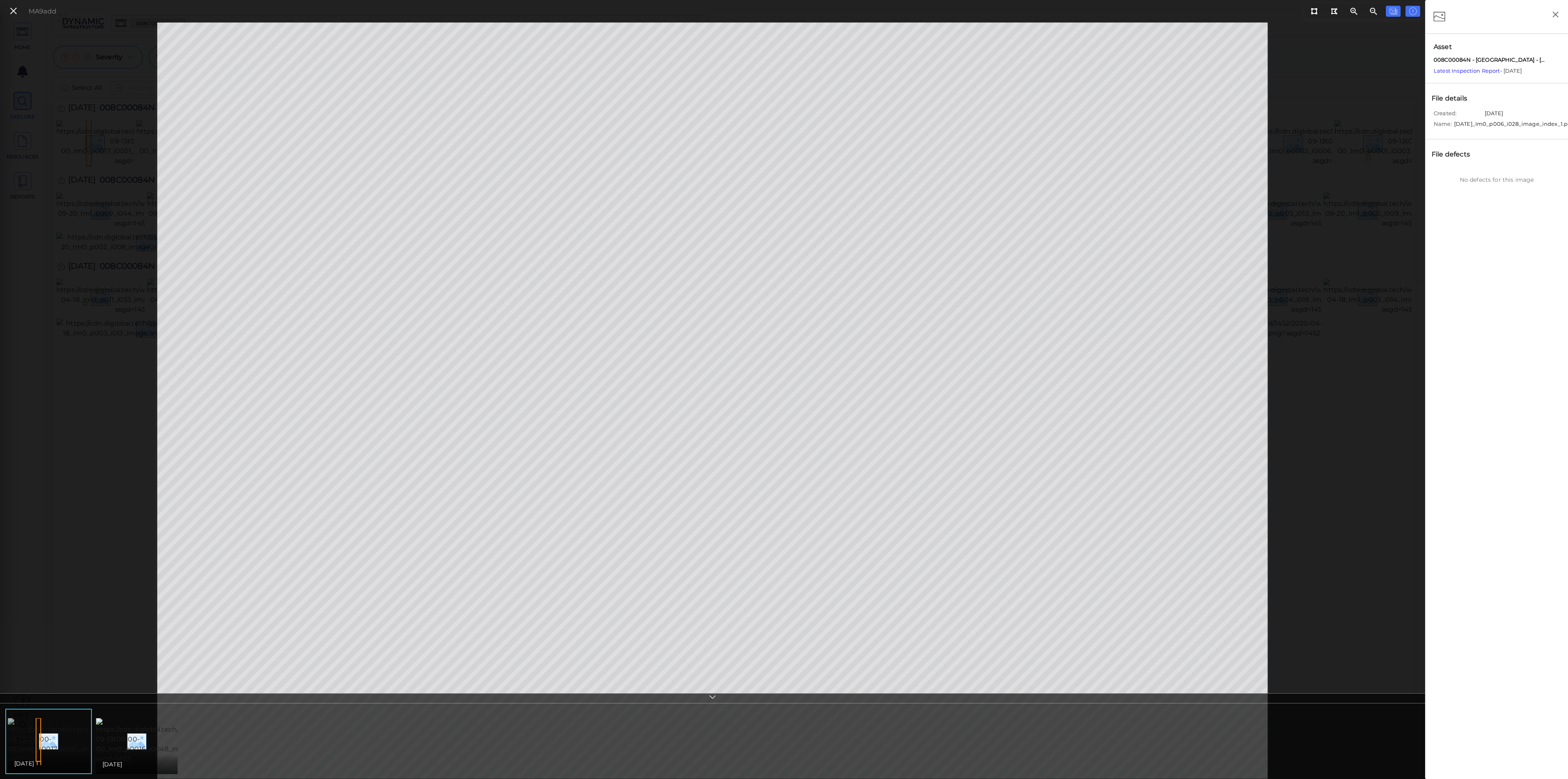
click at [63, 746] on img at bounding box center [83, 741] width 151 height 46
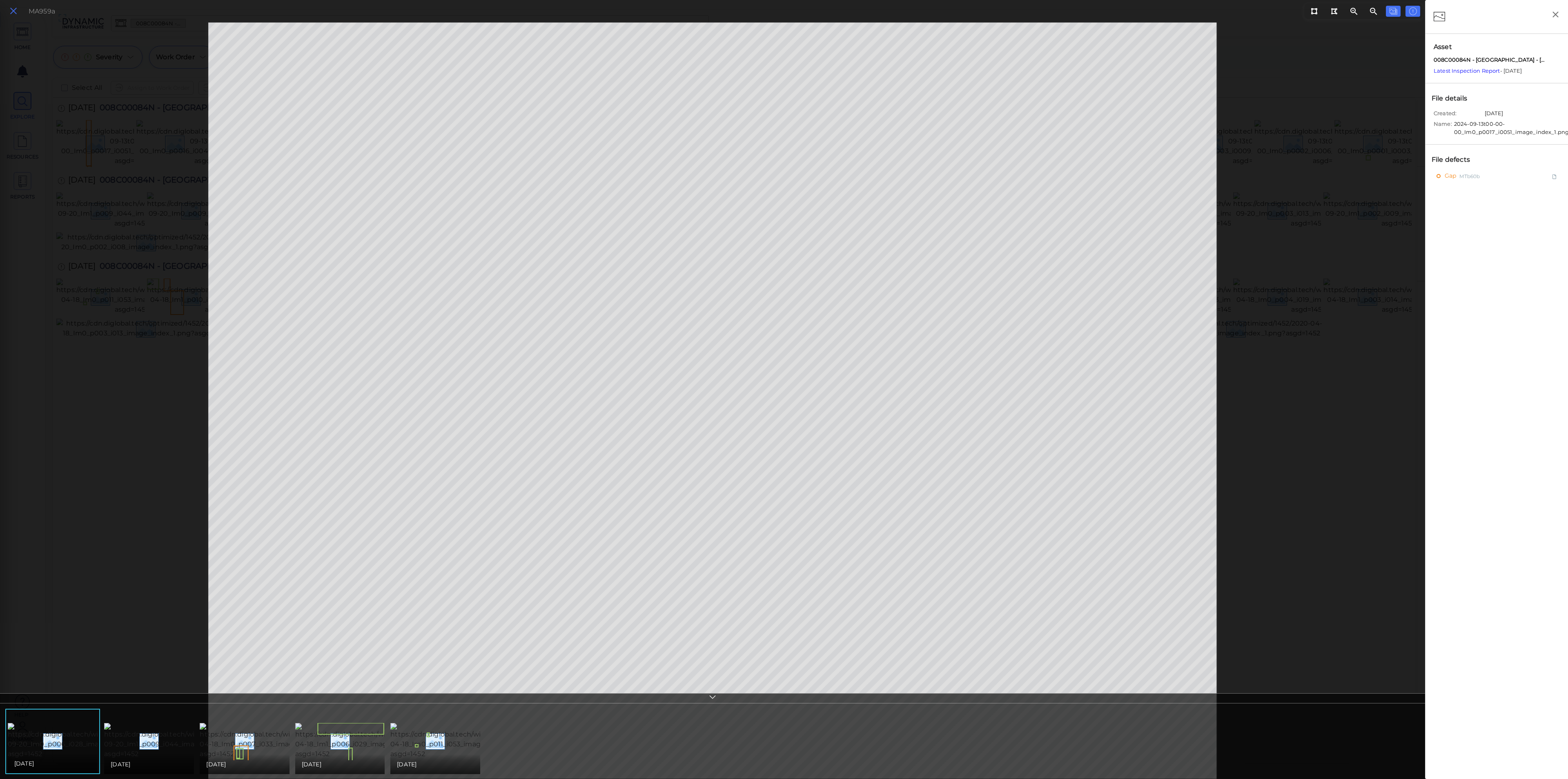
click at [9, 10] on icon at bounding box center [13, 11] width 9 height 11
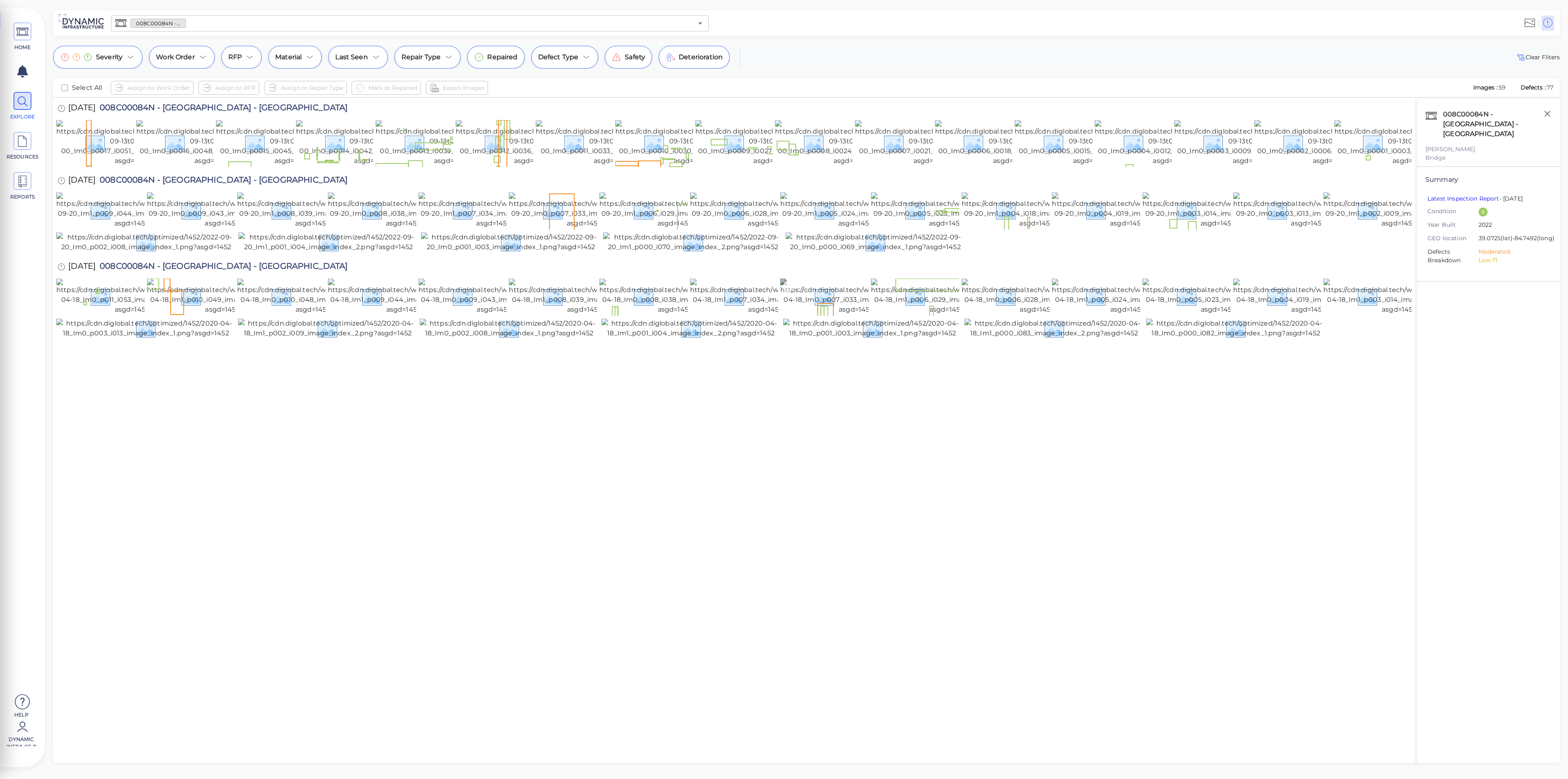
click at [860, 315] on img at bounding box center [856, 296] width 151 height 36
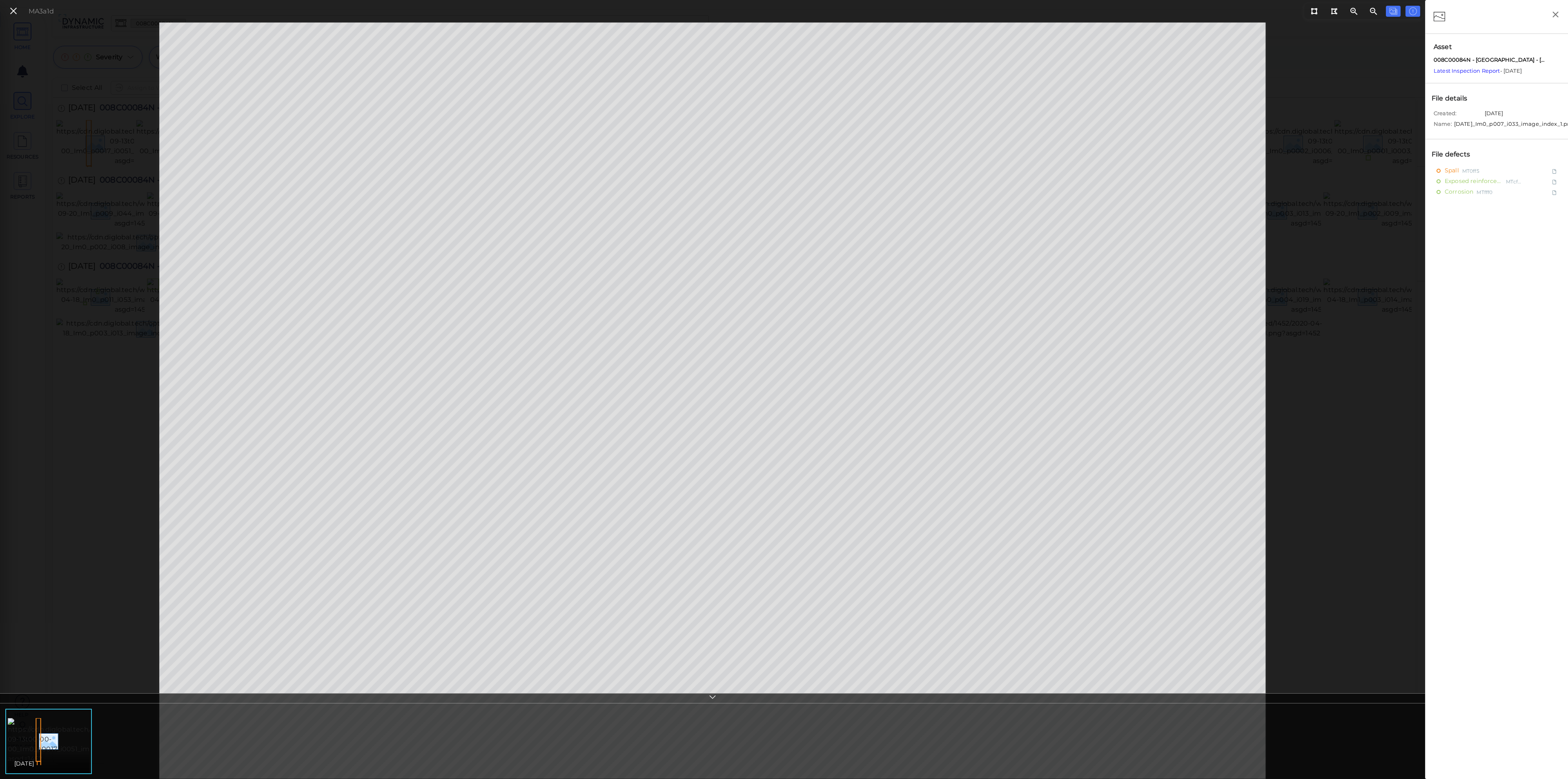
click at [14, 11] on icon at bounding box center [13, 11] width 9 height 11
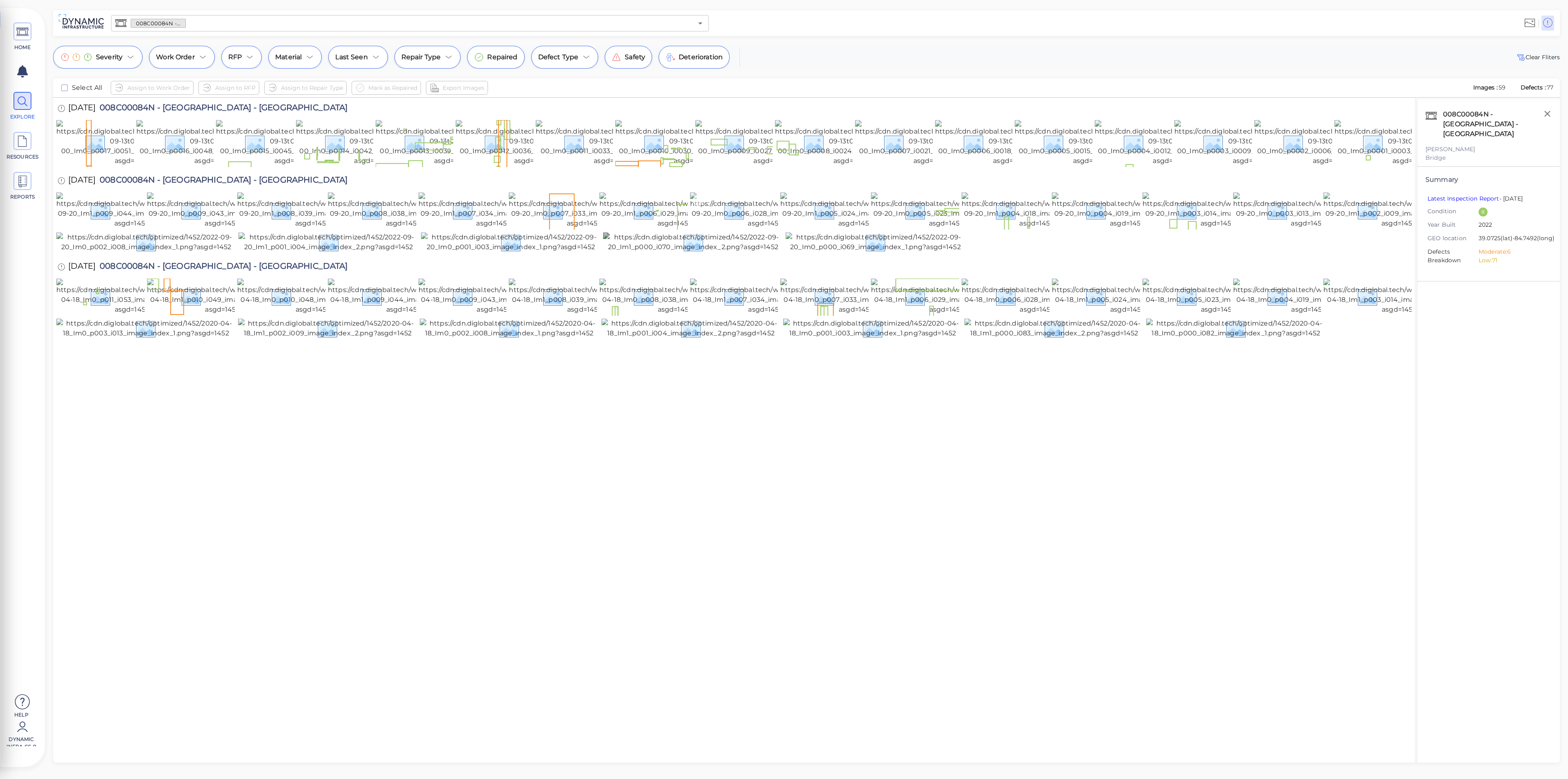
click at [736, 228] on img at bounding box center [766, 210] width 150 height 36
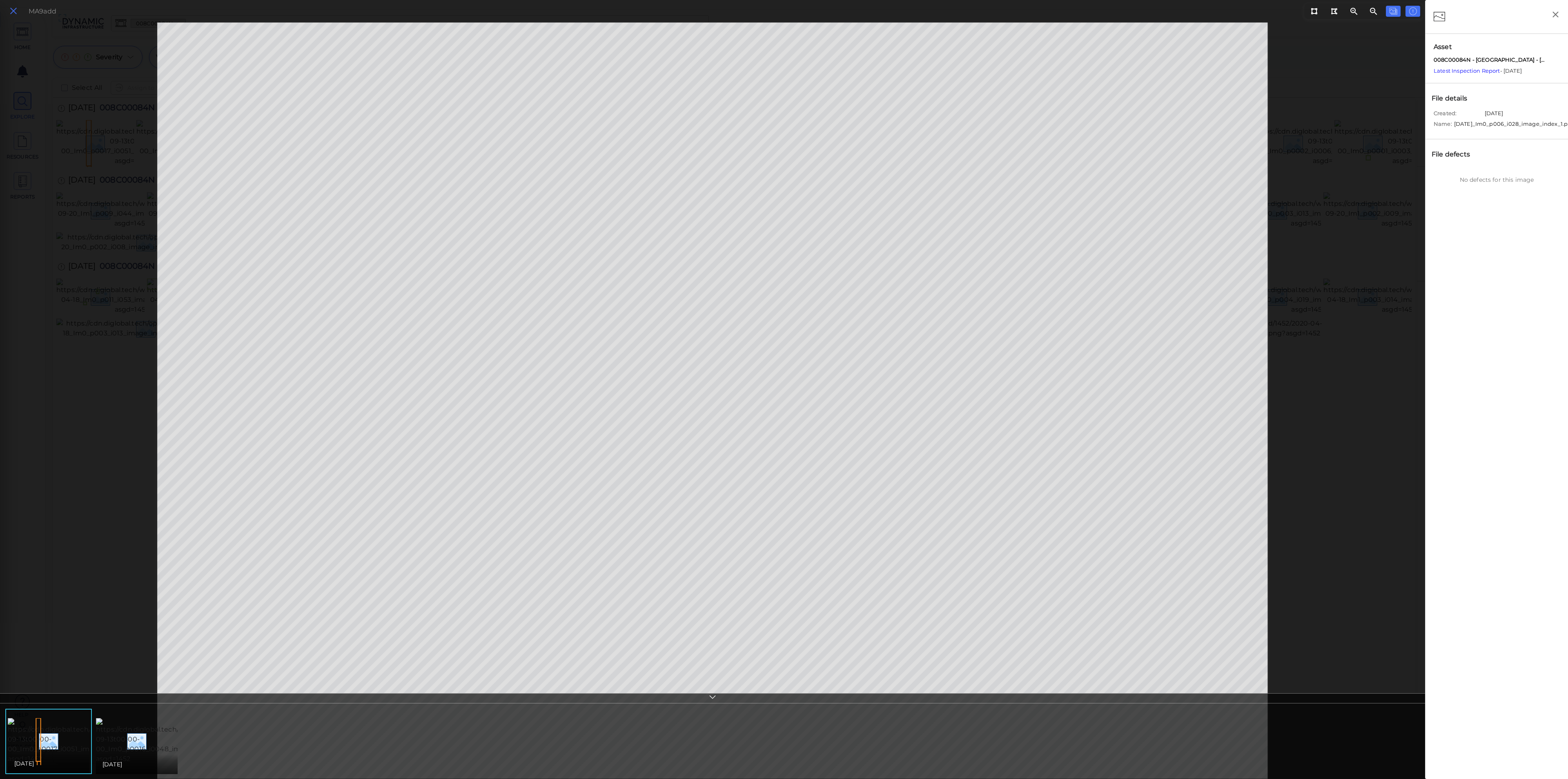
click at [17, 11] on icon at bounding box center [13, 11] width 9 height 11
